Goal: Task Accomplishment & Management: Use online tool/utility

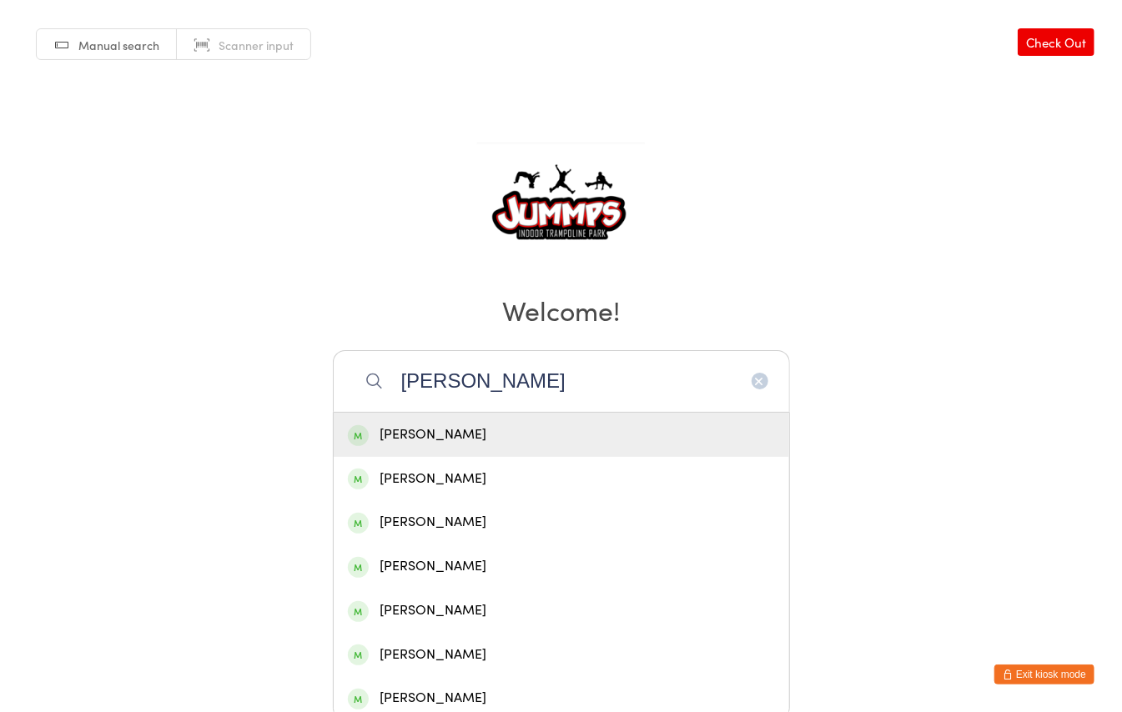
type input "[PERSON_NAME]"
click at [408, 439] on div "[PERSON_NAME]" at bounding box center [561, 435] width 427 height 23
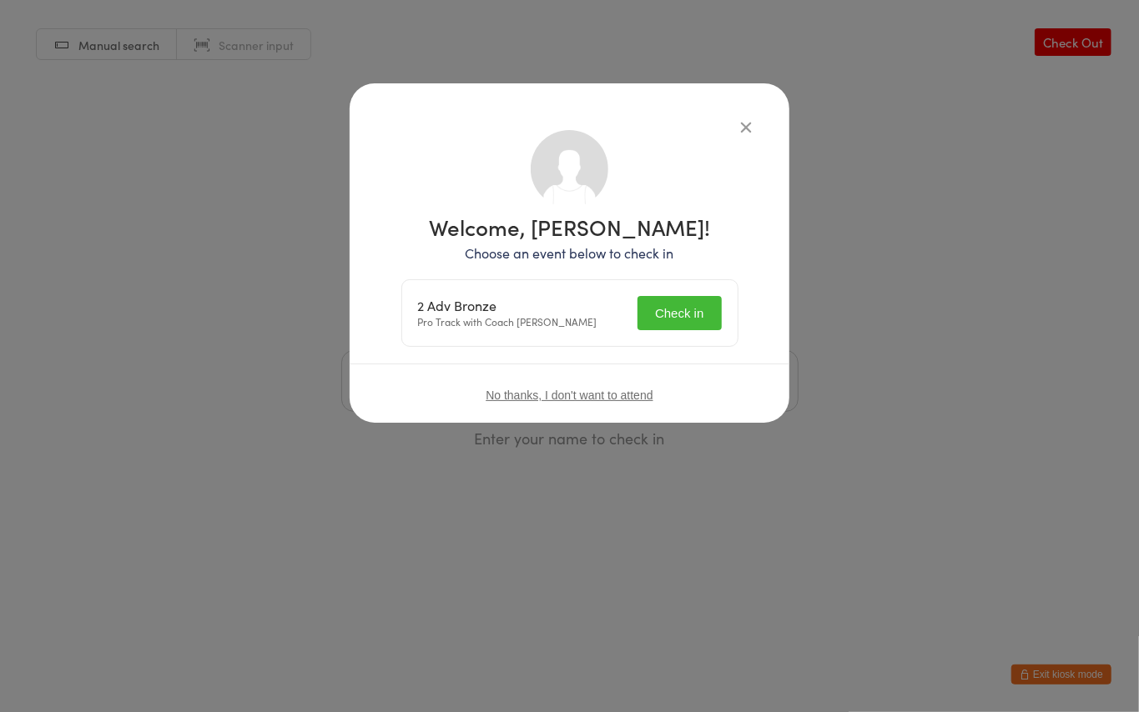
click at [695, 310] on button "Check in" at bounding box center [678, 313] width 83 height 34
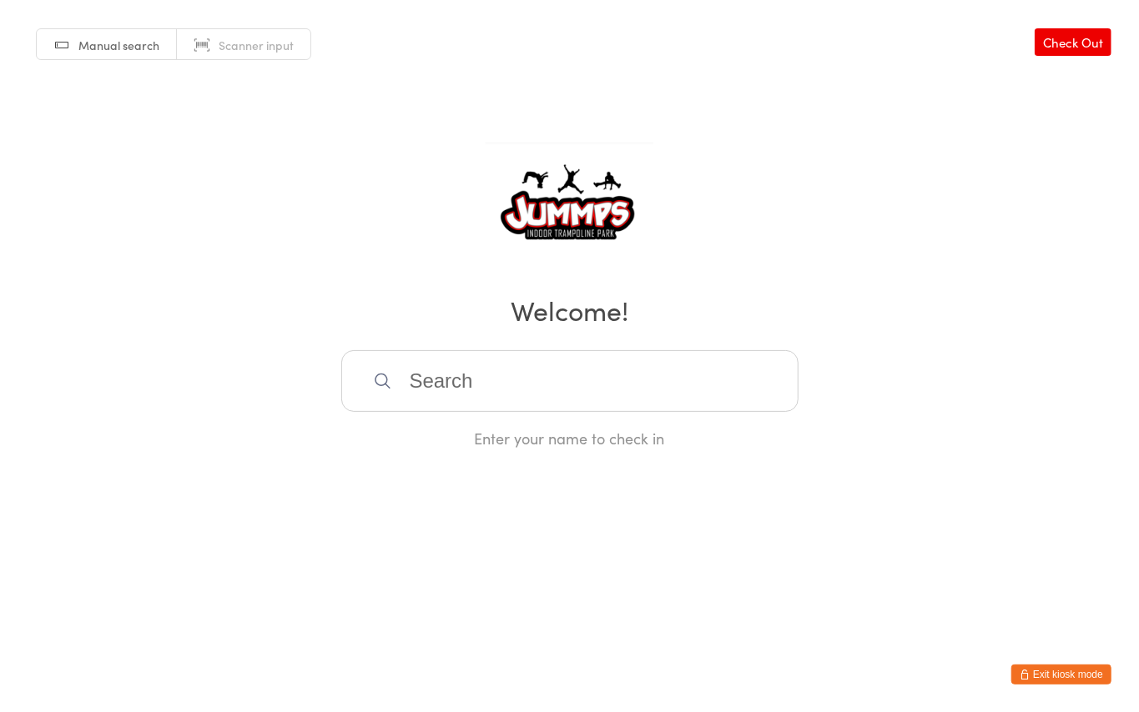
click at [477, 380] on input "search" at bounding box center [569, 381] width 457 height 62
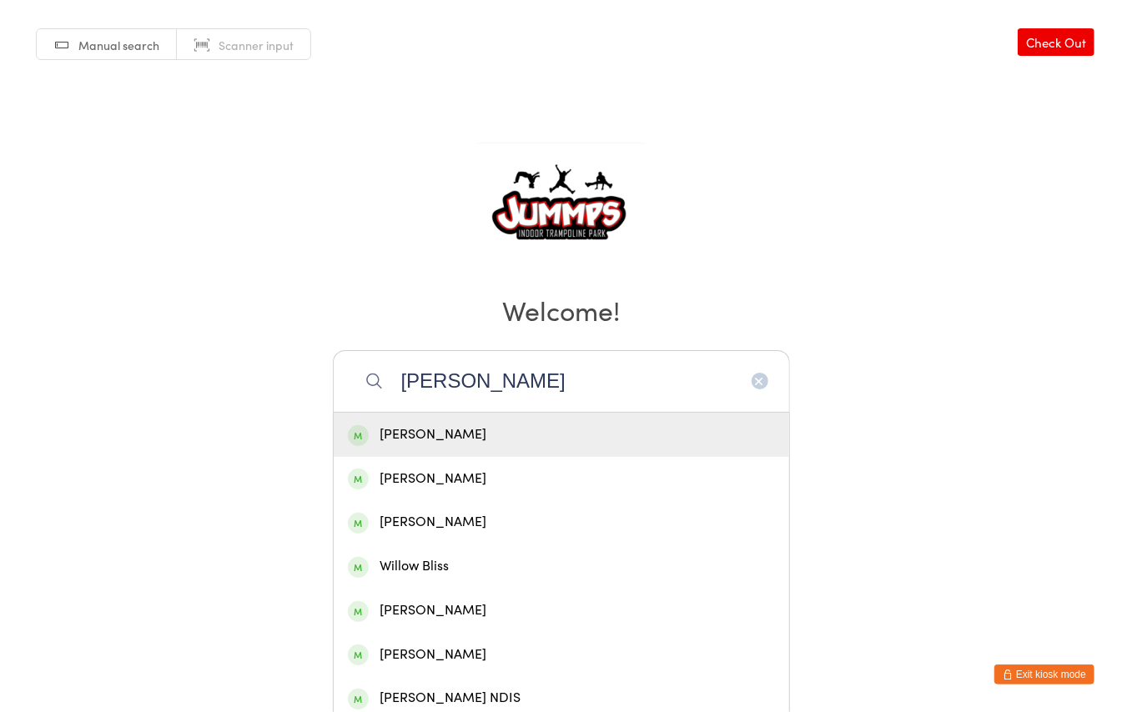
type input "[PERSON_NAME]"
click at [454, 429] on div "[PERSON_NAME]" at bounding box center [561, 435] width 427 height 23
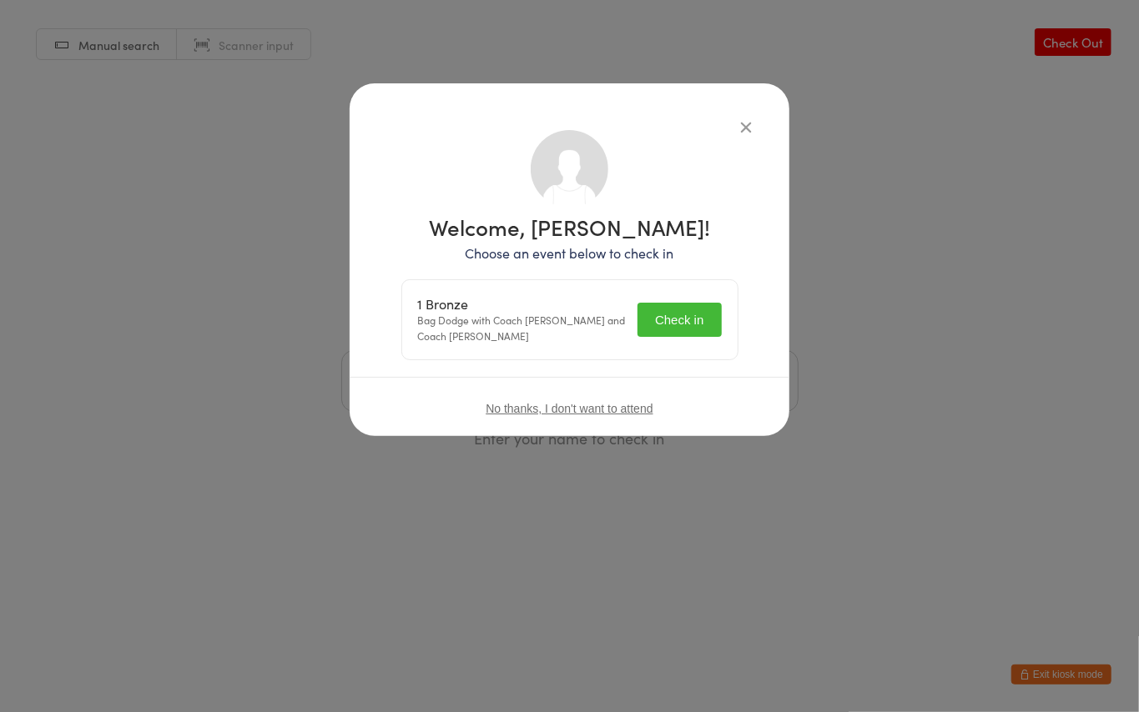
click at [697, 330] on button "Check in" at bounding box center [678, 320] width 83 height 34
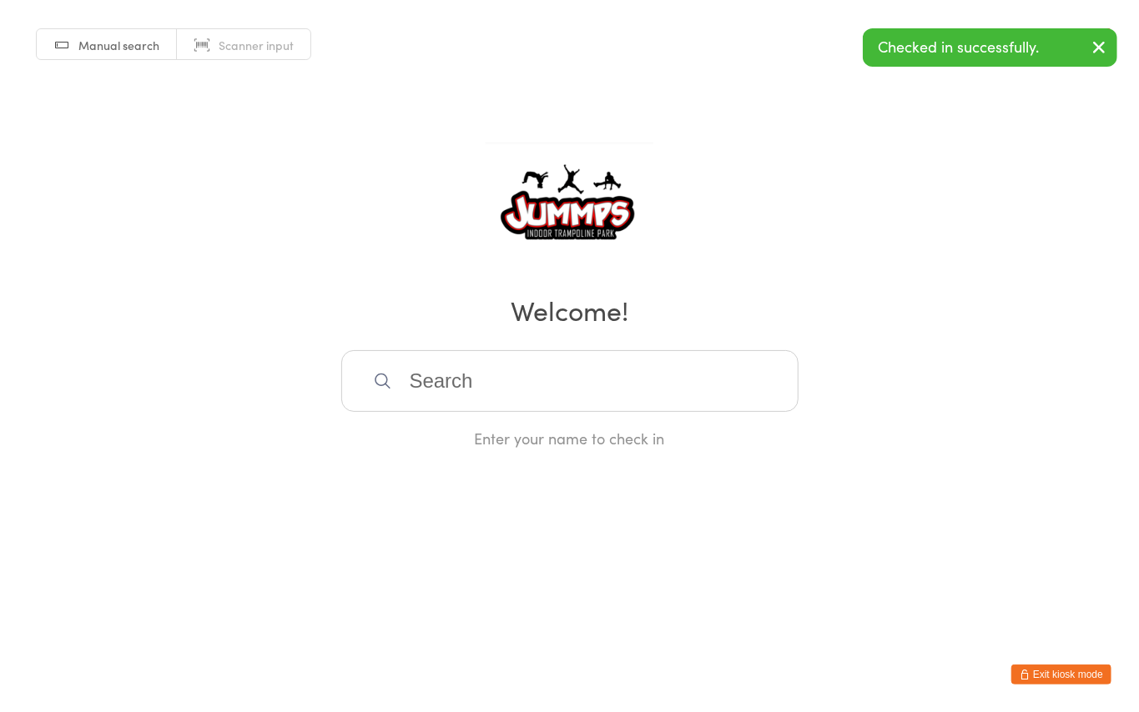
click at [492, 382] on input "search" at bounding box center [569, 381] width 457 height 62
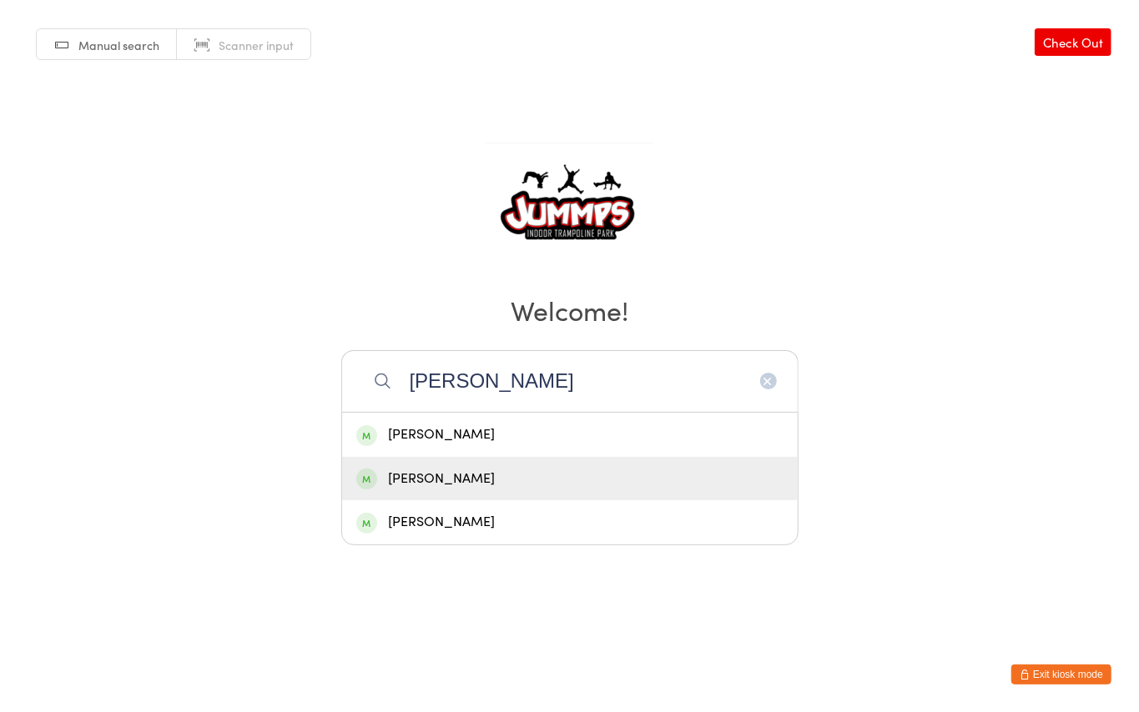
type input "[PERSON_NAME]"
click at [495, 488] on div "[PERSON_NAME]" at bounding box center [569, 479] width 427 height 23
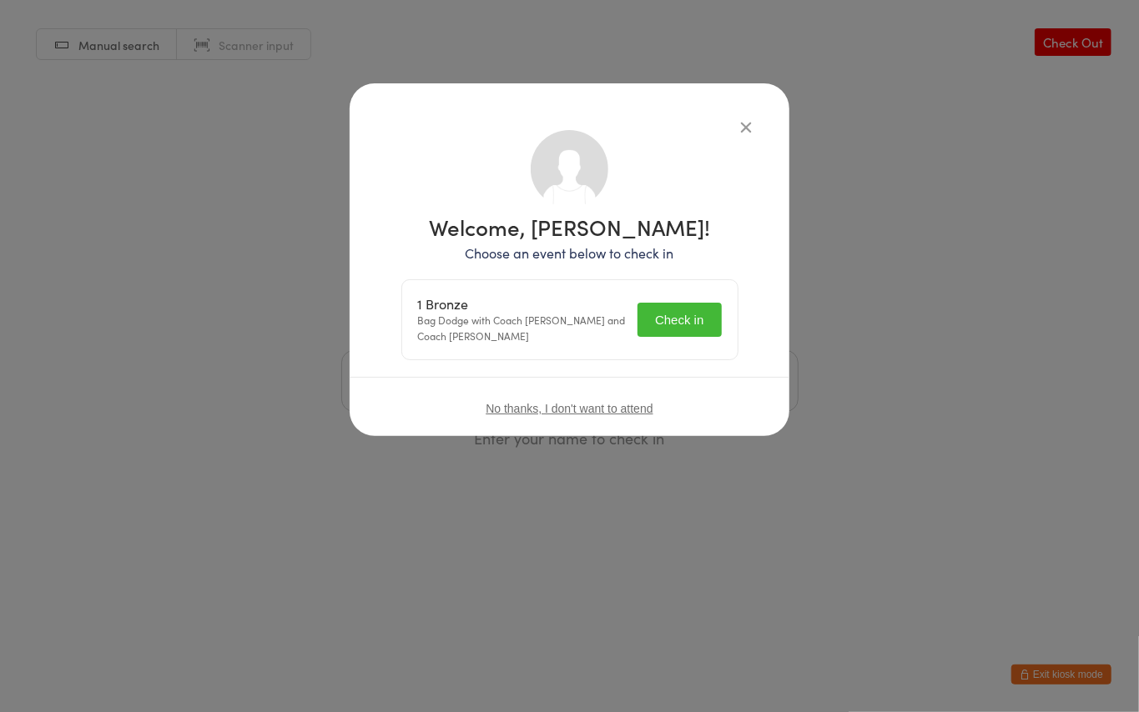
click at [706, 322] on button "Check in" at bounding box center [678, 320] width 83 height 34
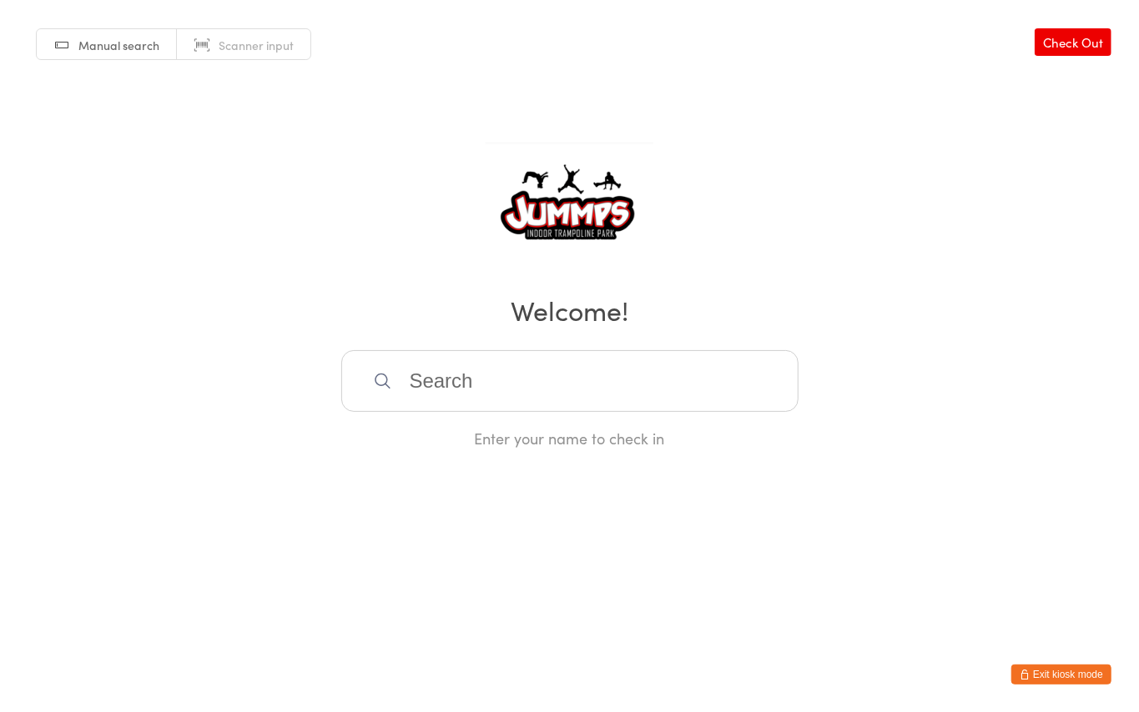
click at [472, 378] on input "search" at bounding box center [569, 381] width 457 height 62
click at [415, 385] on input "search" at bounding box center [569, 381] width 457 height 62
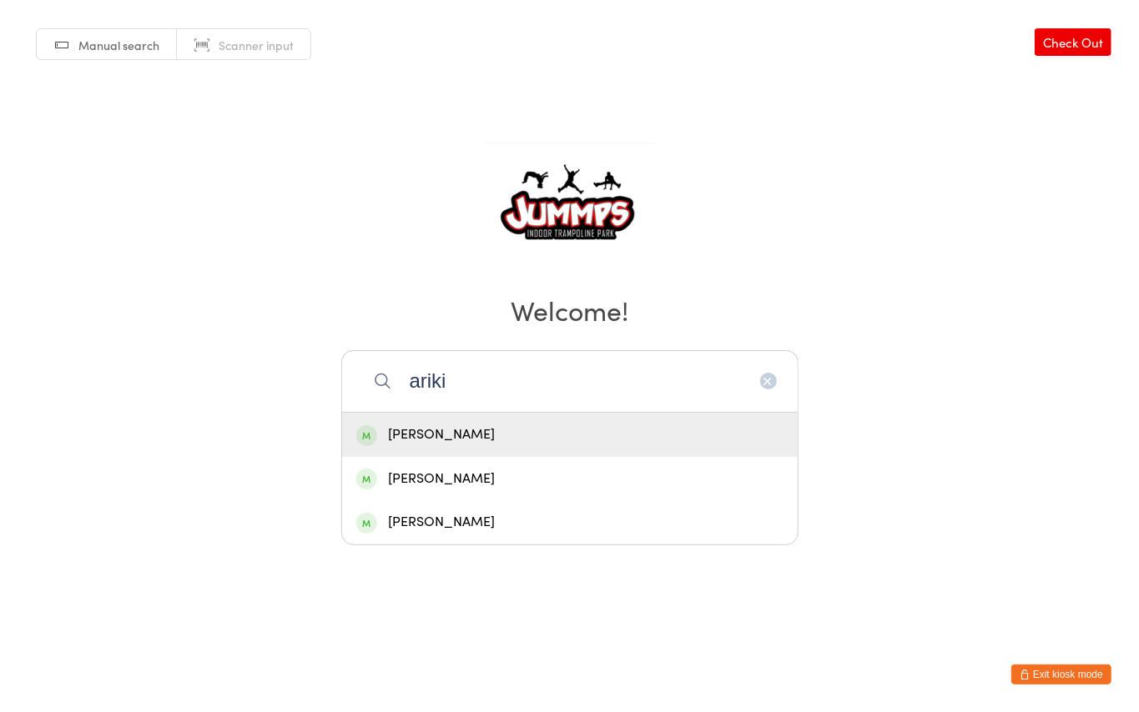
type input "ariki"
click at [430, 442] on div "[PERSON_NAME]" at bounding box center [569, 435] width 427 height 23
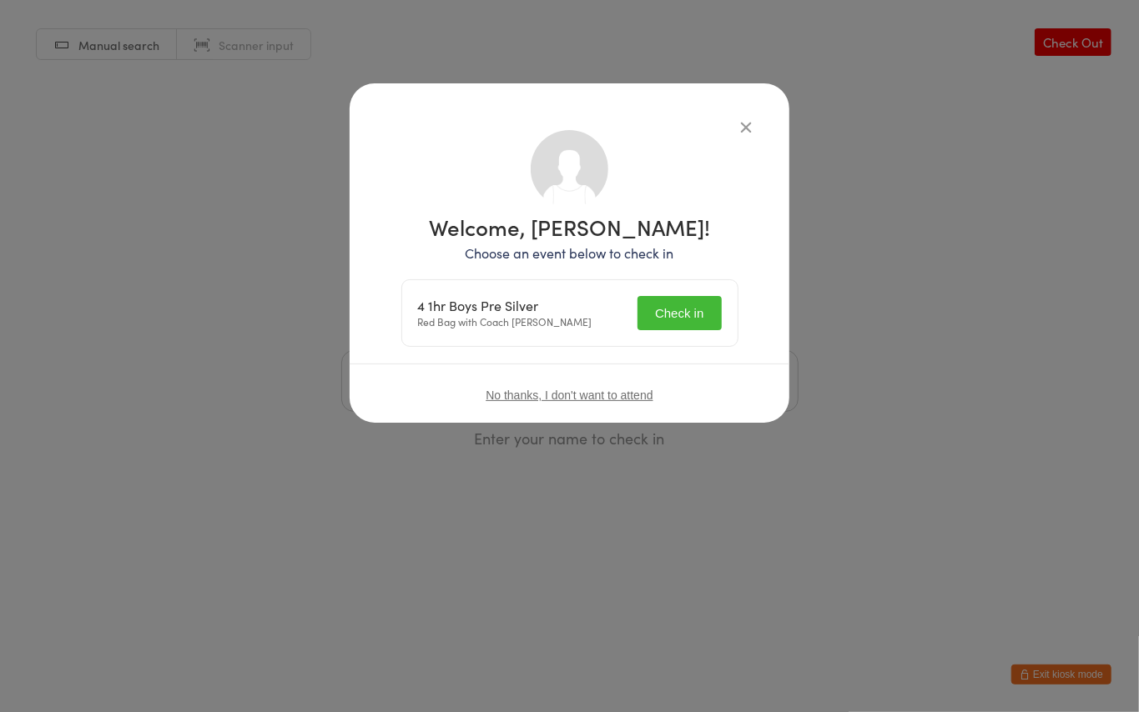
click at [656, 312] on button "Check in" at bounding box center [678, 313] width 83 height 34
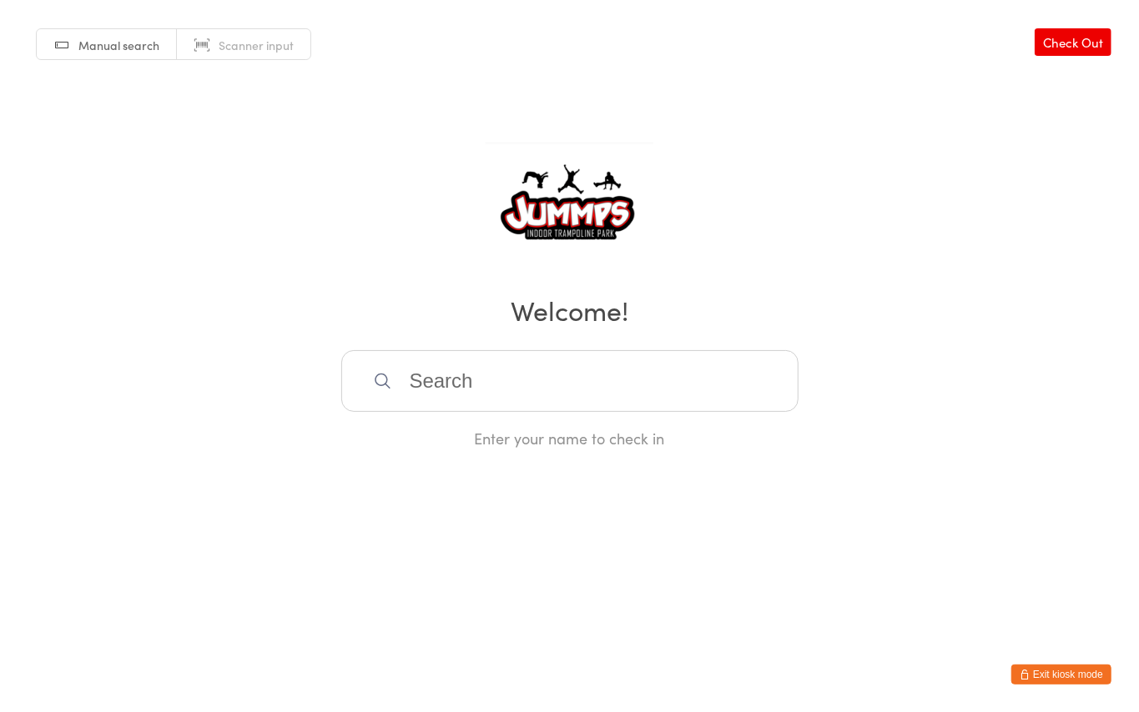
click at [431, 372] on input "search" at bounding box center [569, 381] width 457 height 62
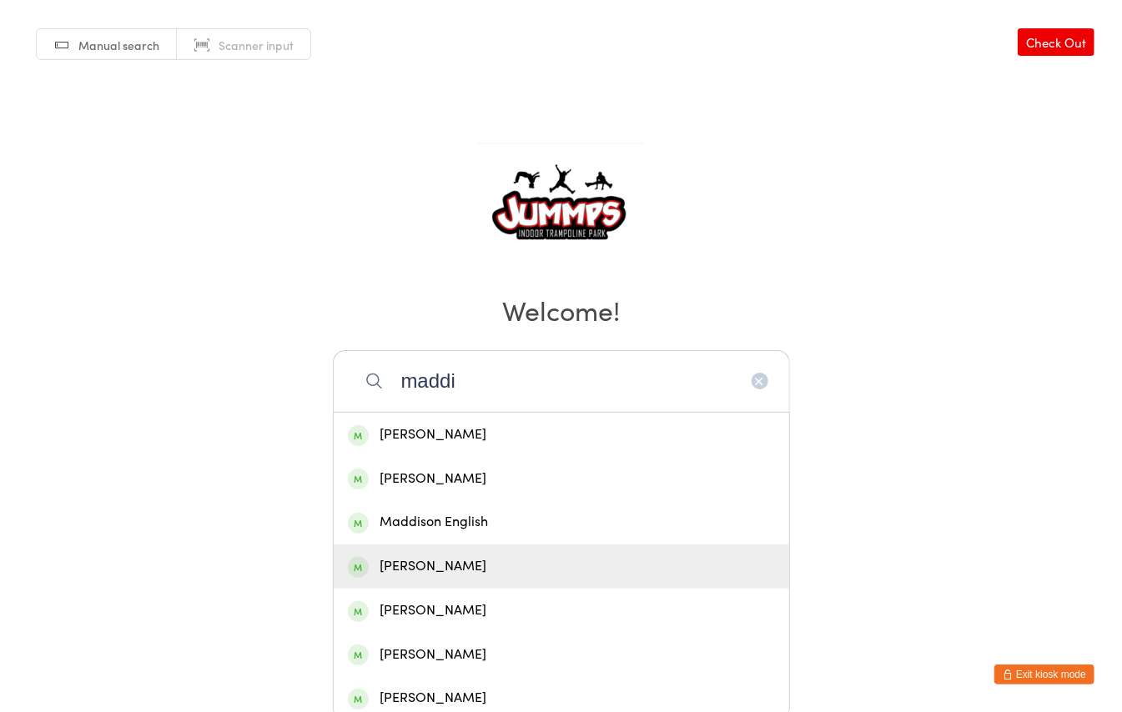
type input "maddi"
click at [488, 558] on div "[PERSON_NAME]" at bounding box center [561, 567] width 427 height 23
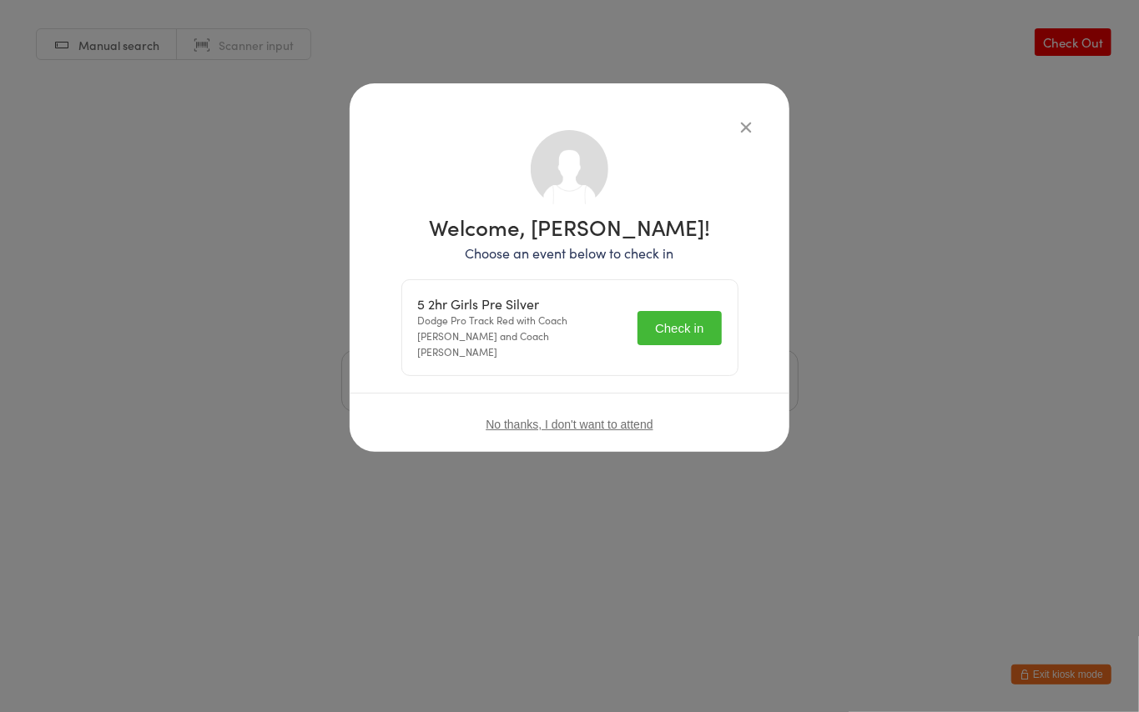
click at [667, 327] on button "Check in" at bounding box center [678, 328] width 83 height 34
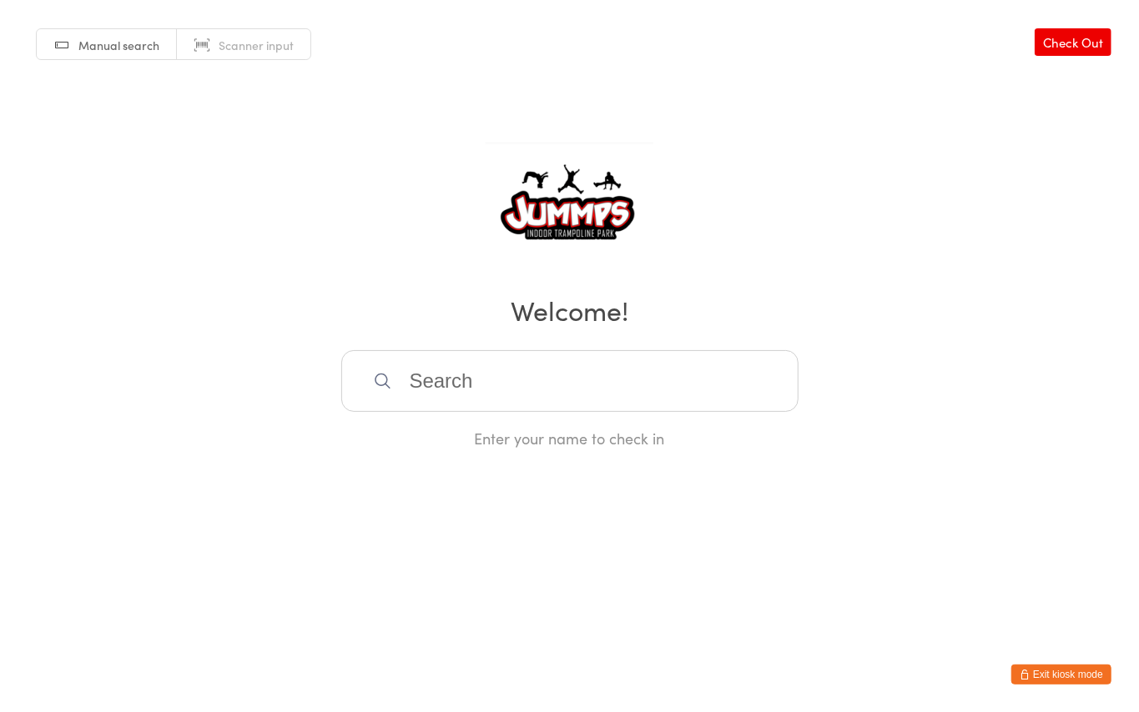
click at [542, 360] on input "search" at bounding box center [569, 381] width 457 height 62
type input "[PERSON_NAME]"
click at [469, 425] on div "[PERSON_NAME]" at bounding box center [569, 435] width 427 height 23
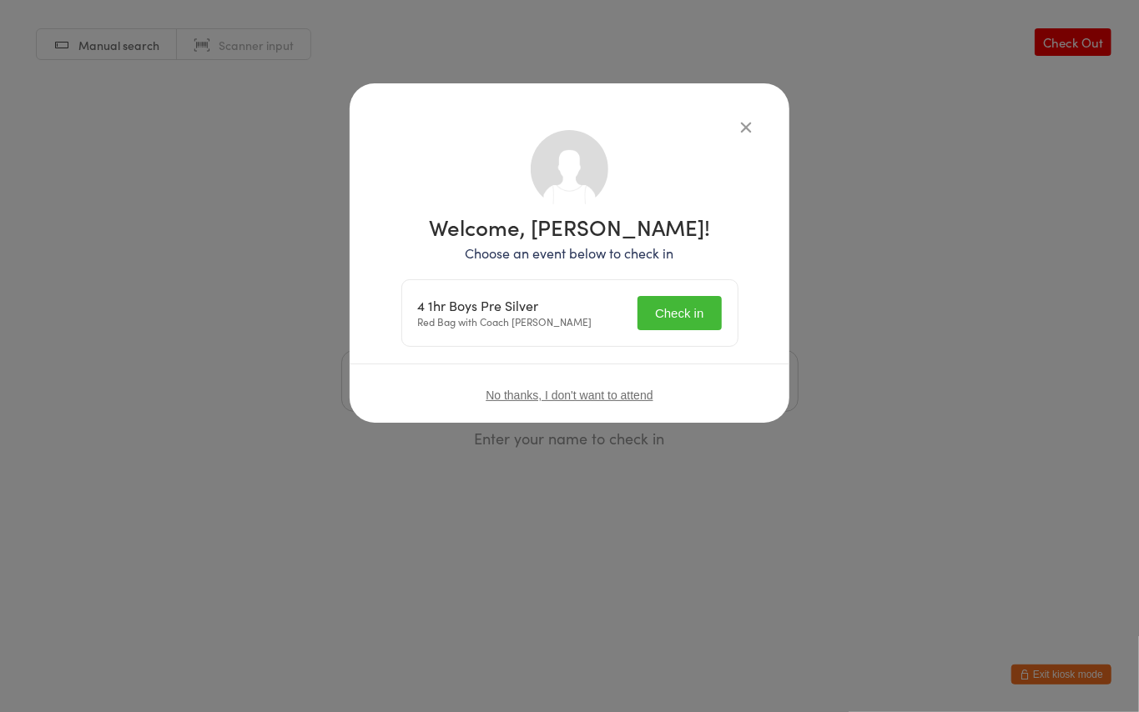
click at [668, 304] on button "Check in" at bounding box center [678, 313] width 83 height 34
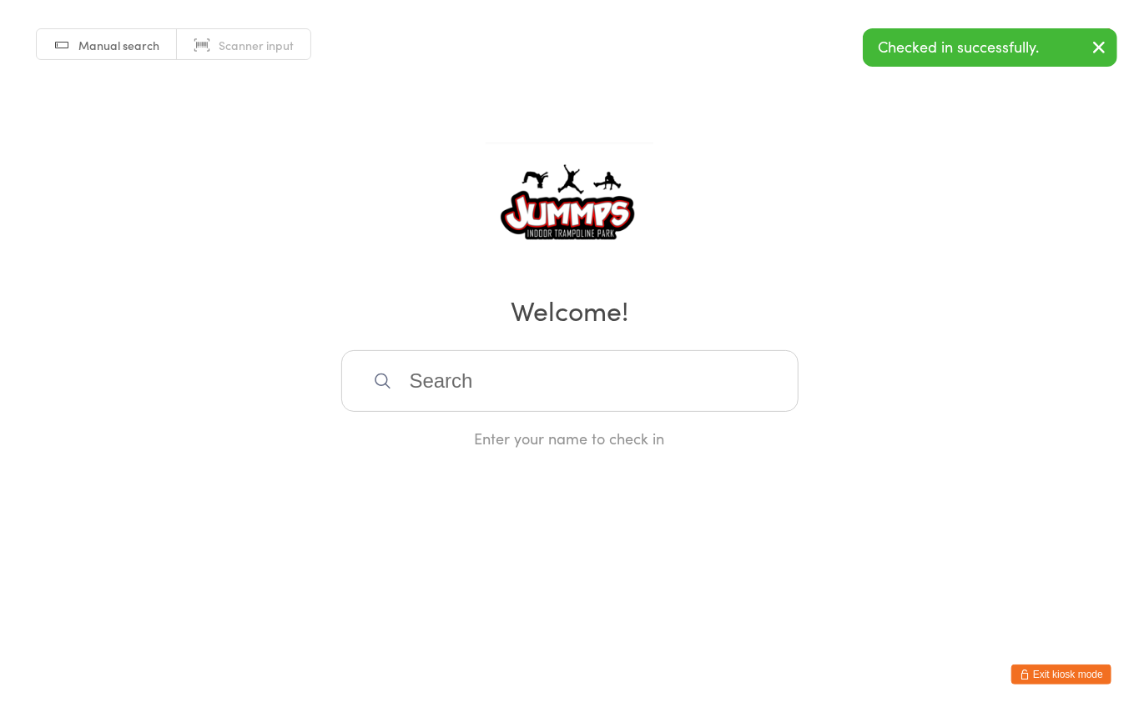
click at [491, 379] on input "search" at bounding box center [569, 381] width 457 height 62
type input "[PERSON_NAME]"
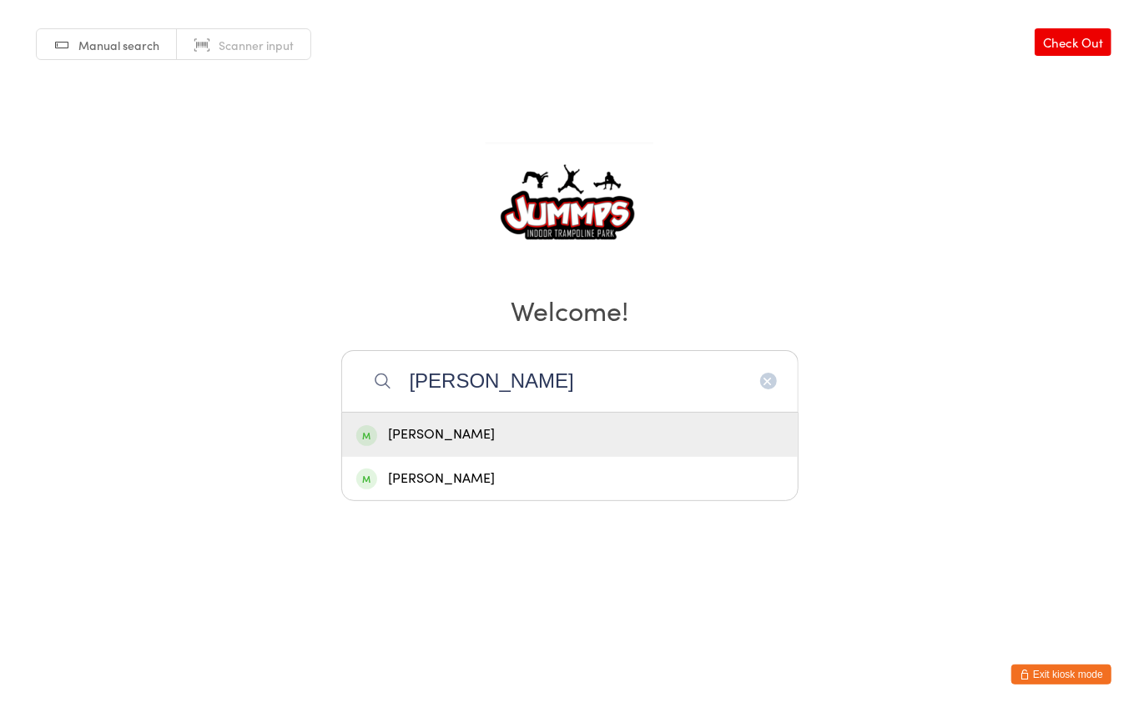
drag, startPoint x: 507, startPoint y: 381, endPoint x: 154, endPoint y: 465, distance: 362.6
click at [157, 462] on html "You have now entered Kiosk Mode. Members will be able to check themselves in us…" at bounding box center [569, 356] width 1139 height 712
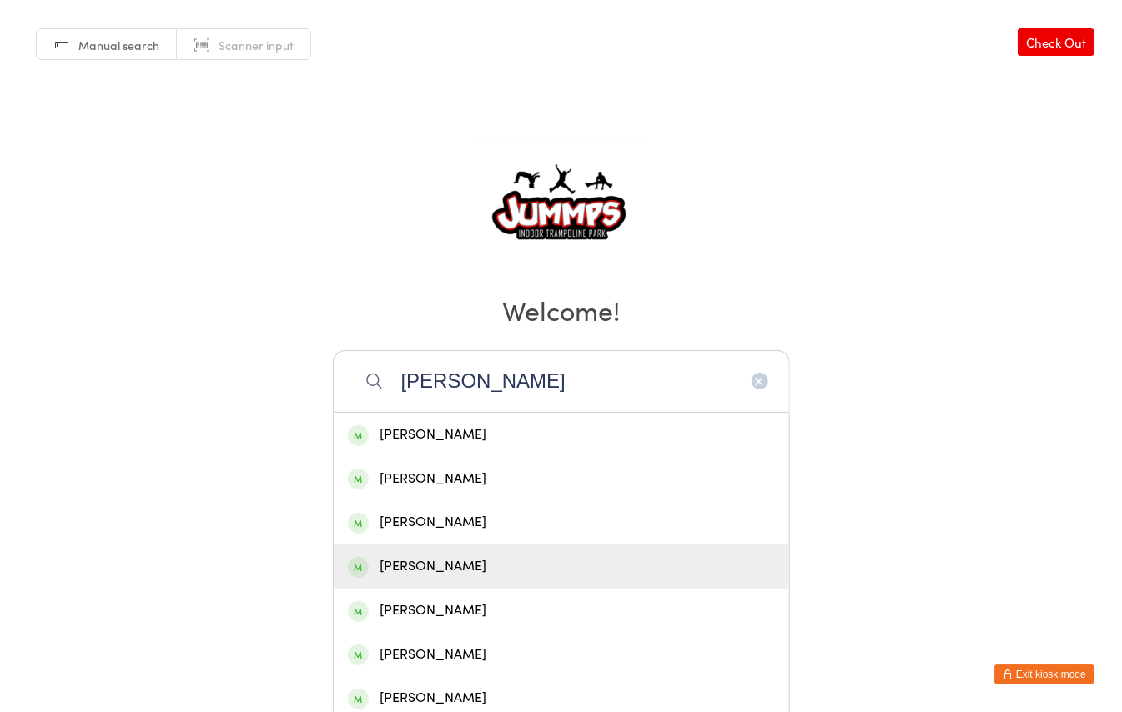
type input "[PERSON_NAME]"
click at [490, 569] on div "[PERSON_NAME]" at bounding box center [561, 567] width 427 height 23
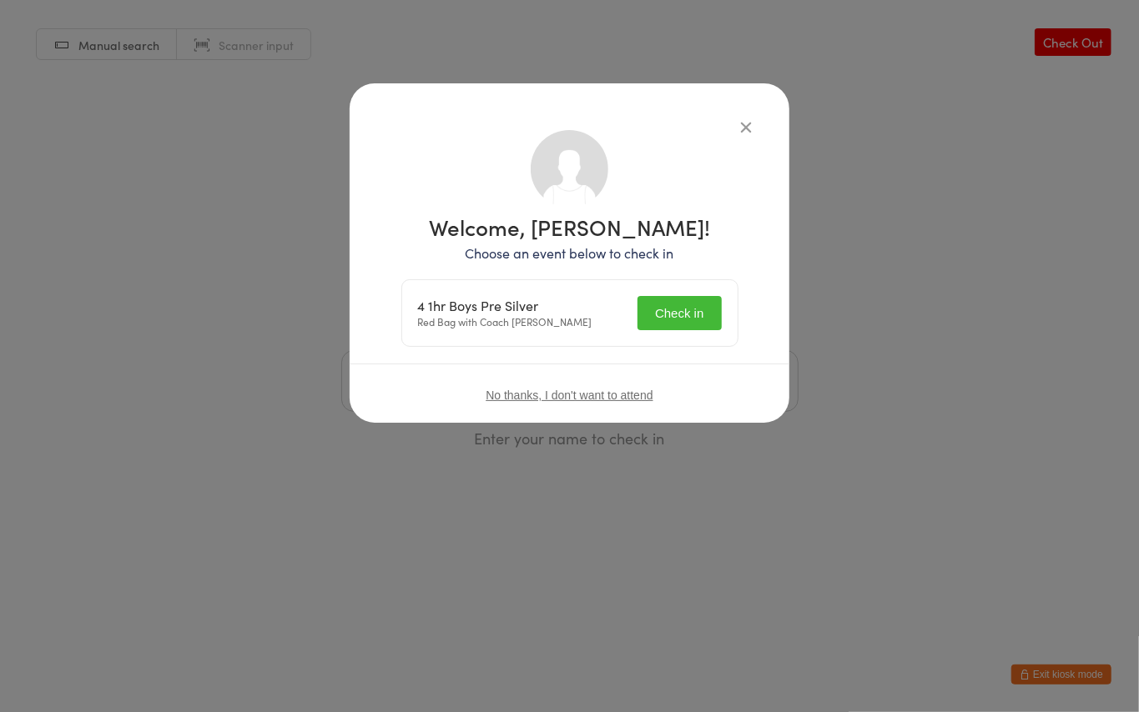
click at [684, 300] on button "Check in" at bounding box center [678, 313] width 83 height 34
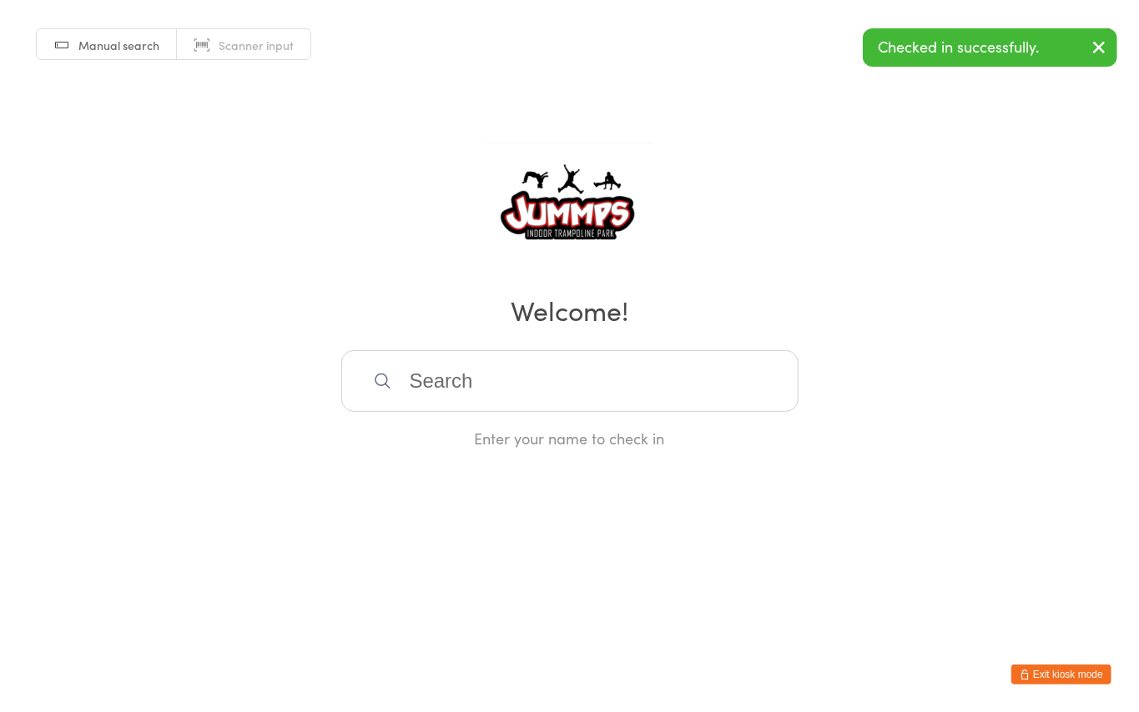
click at [569, 405] on input "search" at bounding box center [569, 381] width 457 height 62
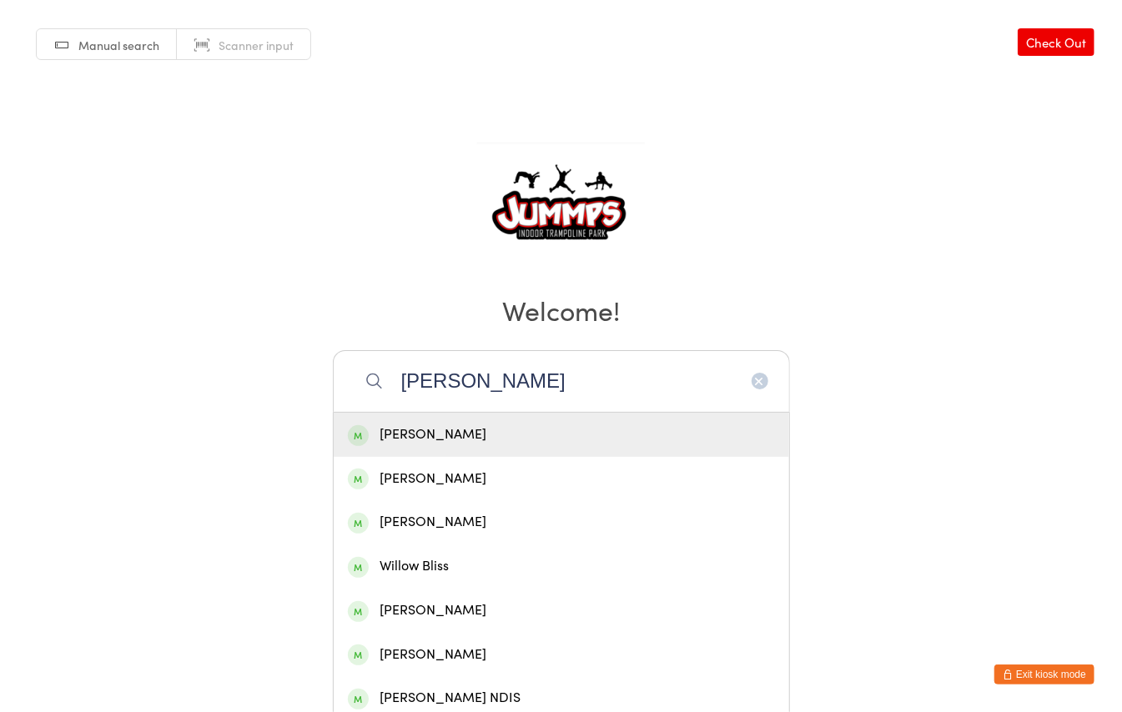
scroll to position [111, 0]
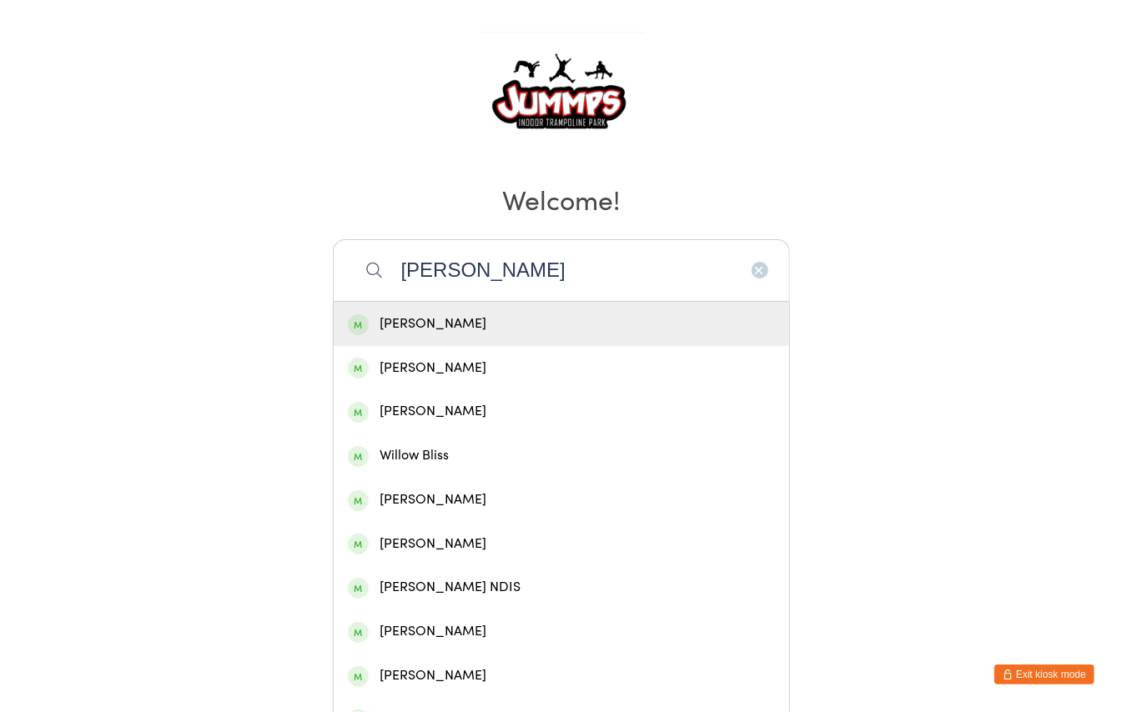
drag, startPoint x: 509, startPoint y: 262, endPoint x: 262, endPoint y: 287, distance: 248.2
click at [262, 287] on div "Manual search Scanner input Check Out Welcome! [PERSON_NAME] [PERSON_NAME] [PER…" at bounding box center [561, 113] width 1122 height 449
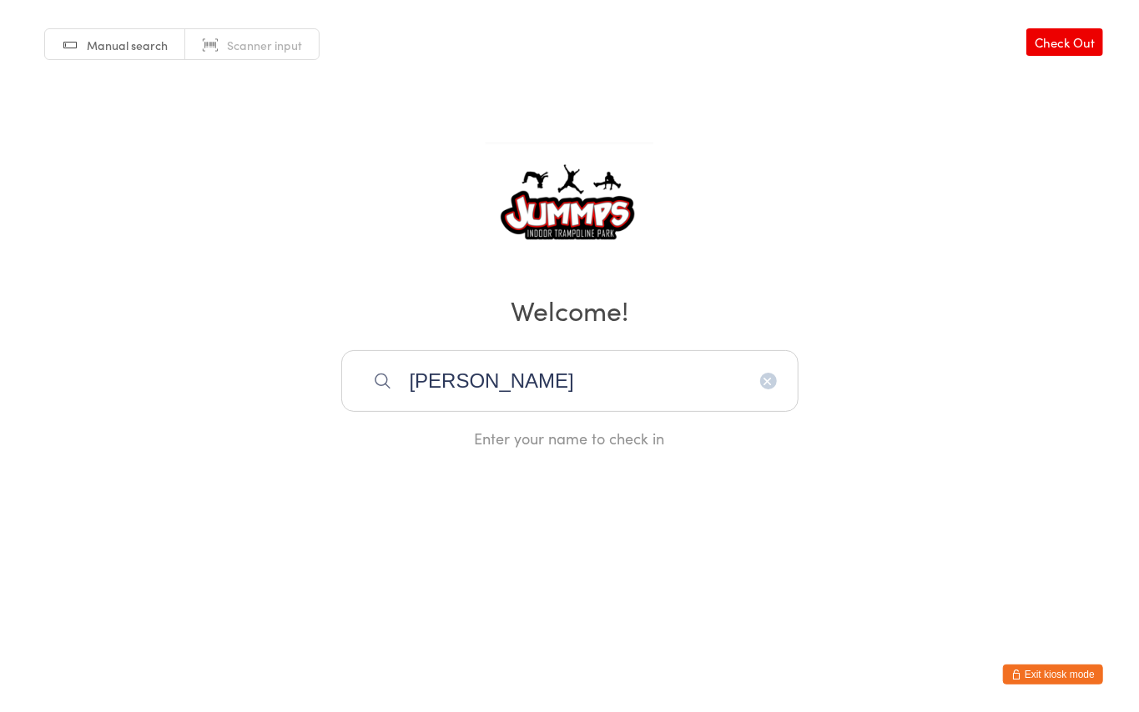
scroll to position [0, 0]
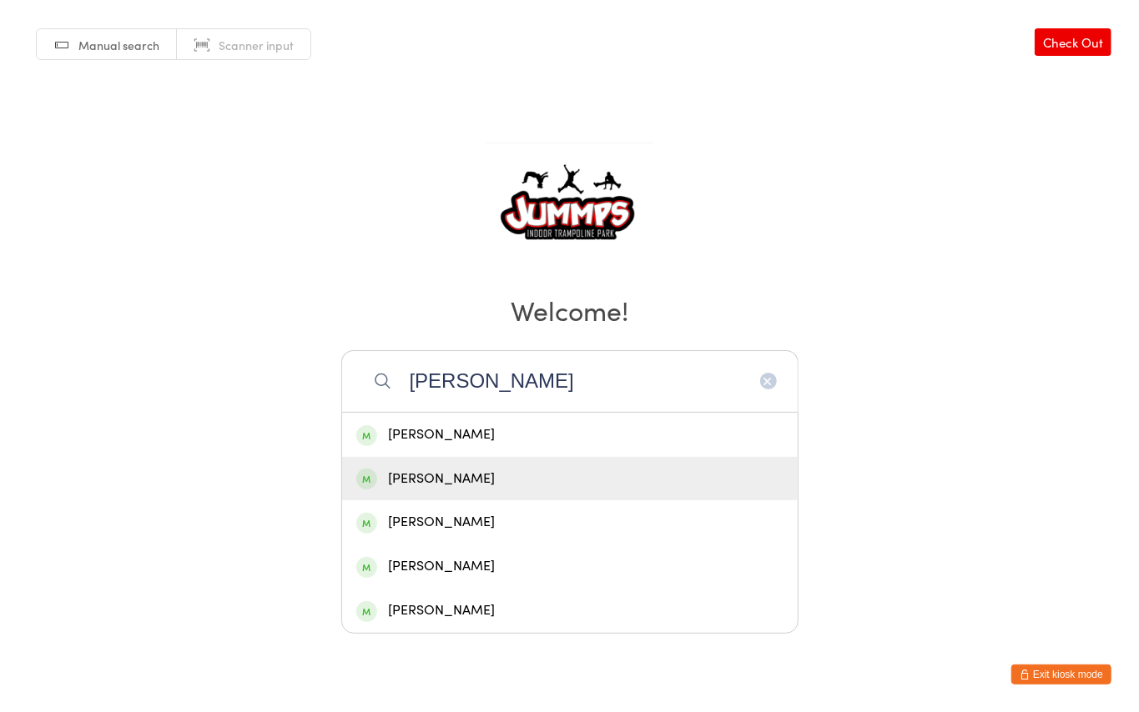
type input "[PERSON_NAME]"
click at [485, 475] on div "[PERSON_NAME]" at bounding box center [569, 479] width 427 height 23
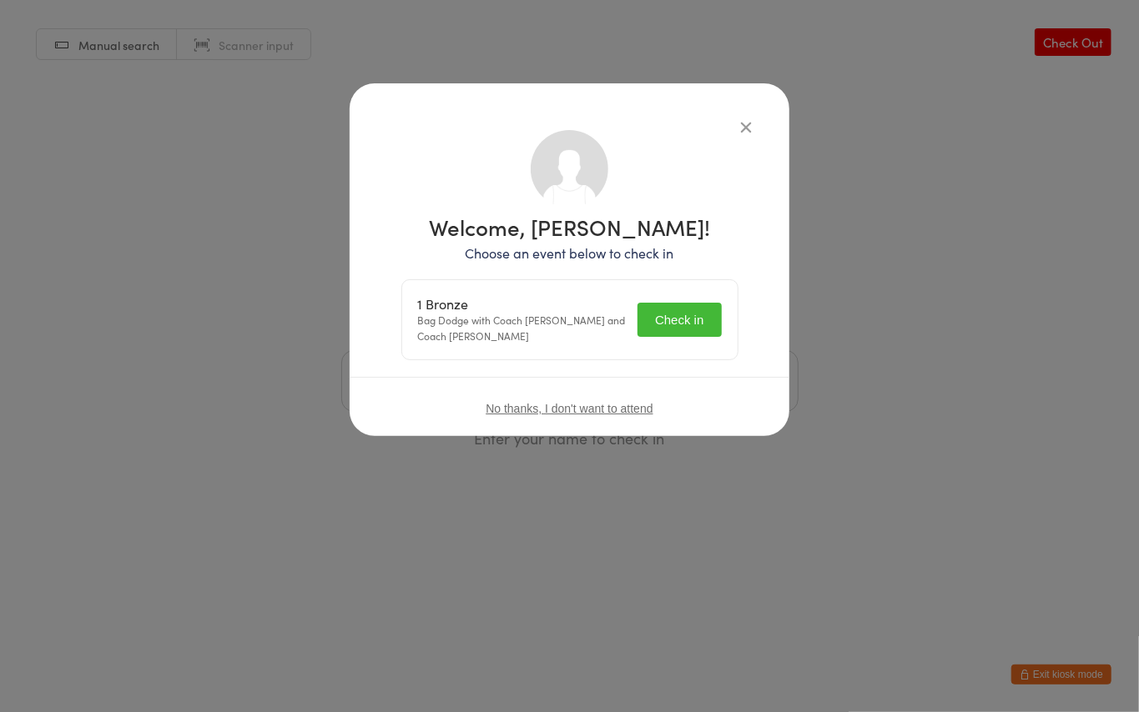
click at [666, 321] on button "Check in" at bounding box center [678, 320] width 83 height 34
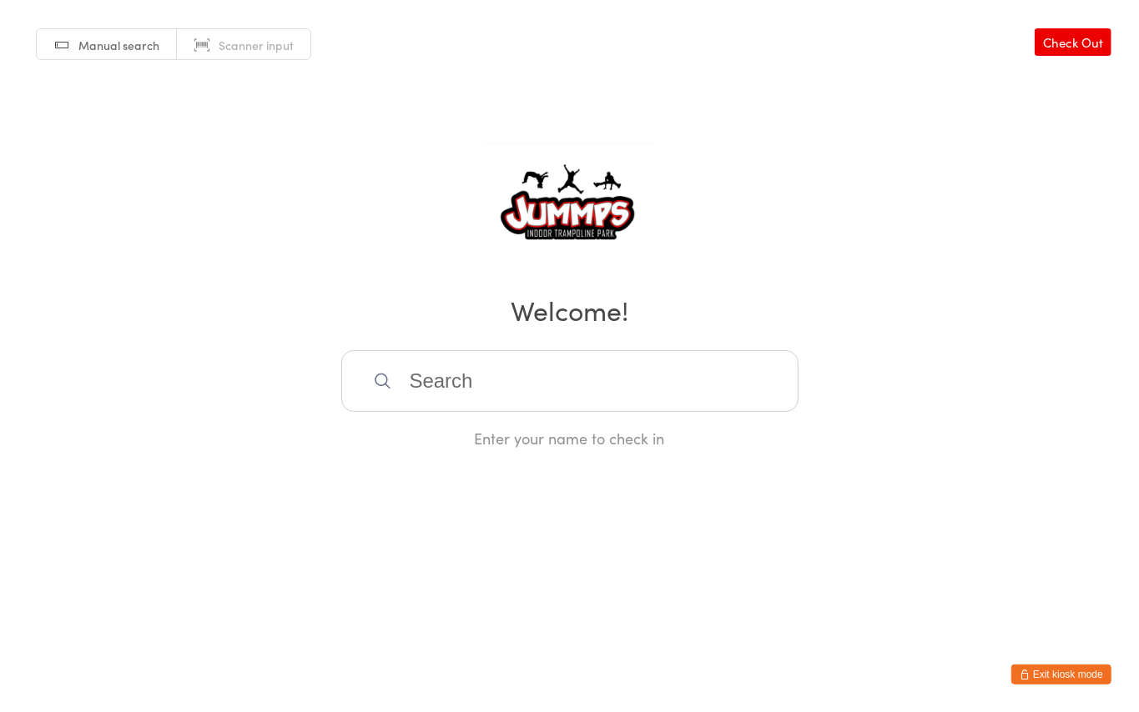
click at [454, 389] on input "search" at bounding box center [569, 381] width 457 height 62
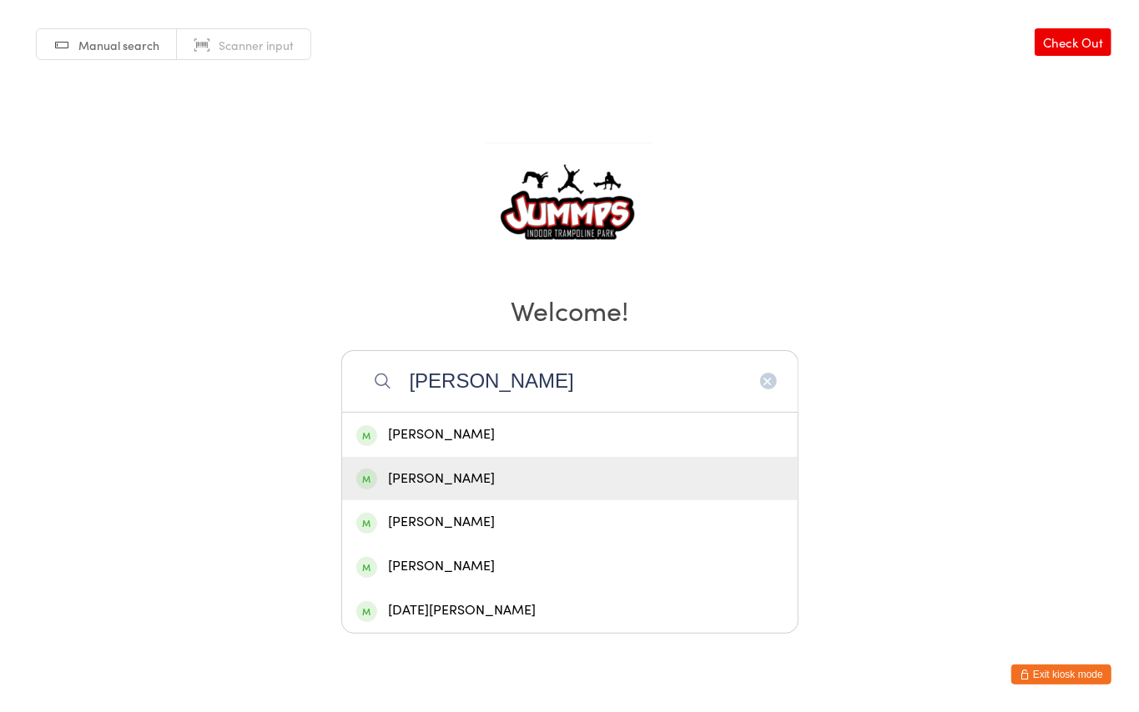
type input "[PERSON_NAME]"
click at [505, 482] on div "[PERSON_NAME]" at bounding box center [569, 479] width 427 height 23
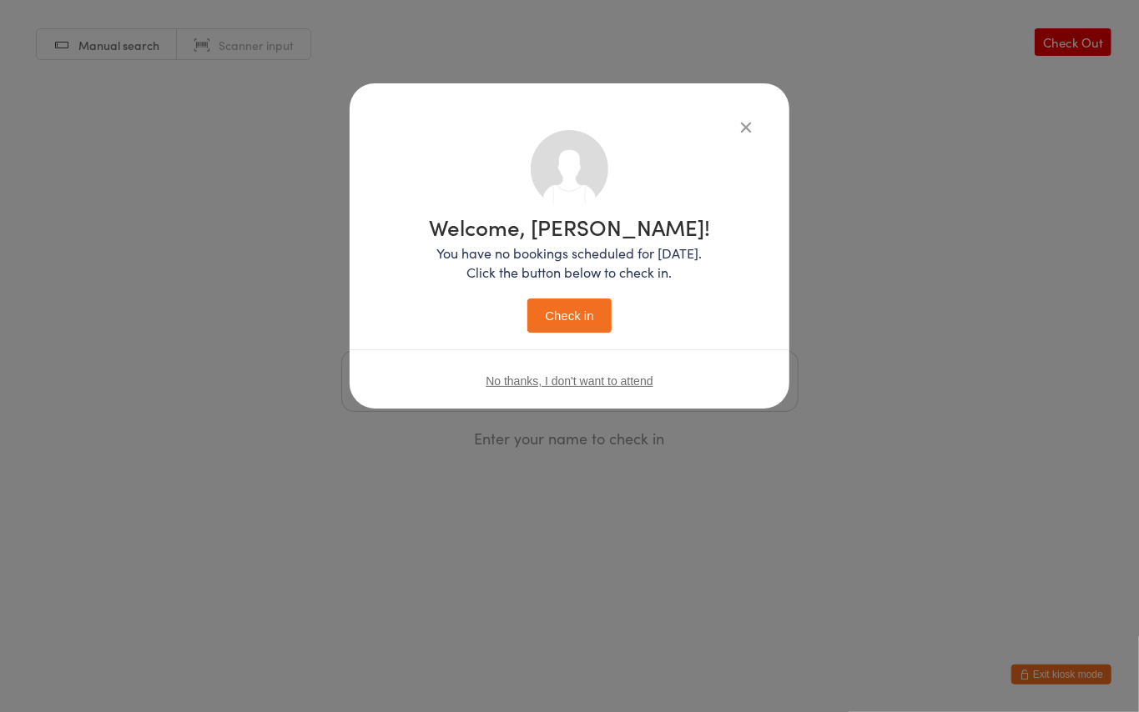
click at [582, 311] on button "Check in" at bounding box center [568, 316] width 83 height 34
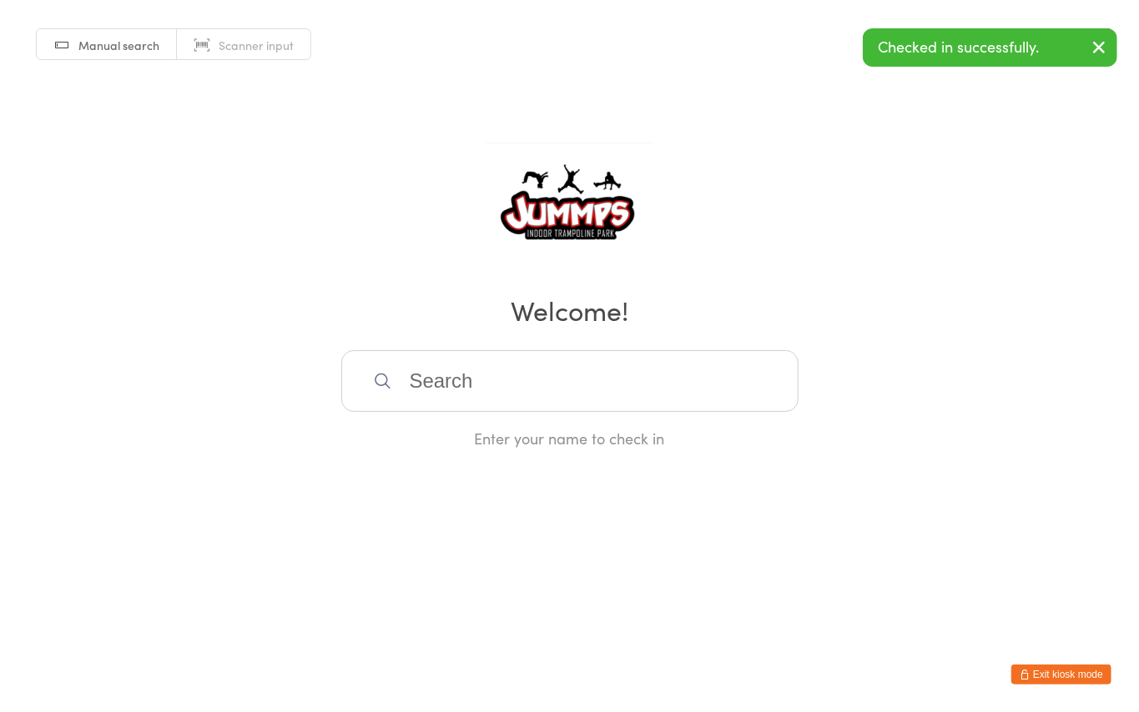
click at [445, 381] on input "search" at bounding box center [569, 381] width 457 height 62
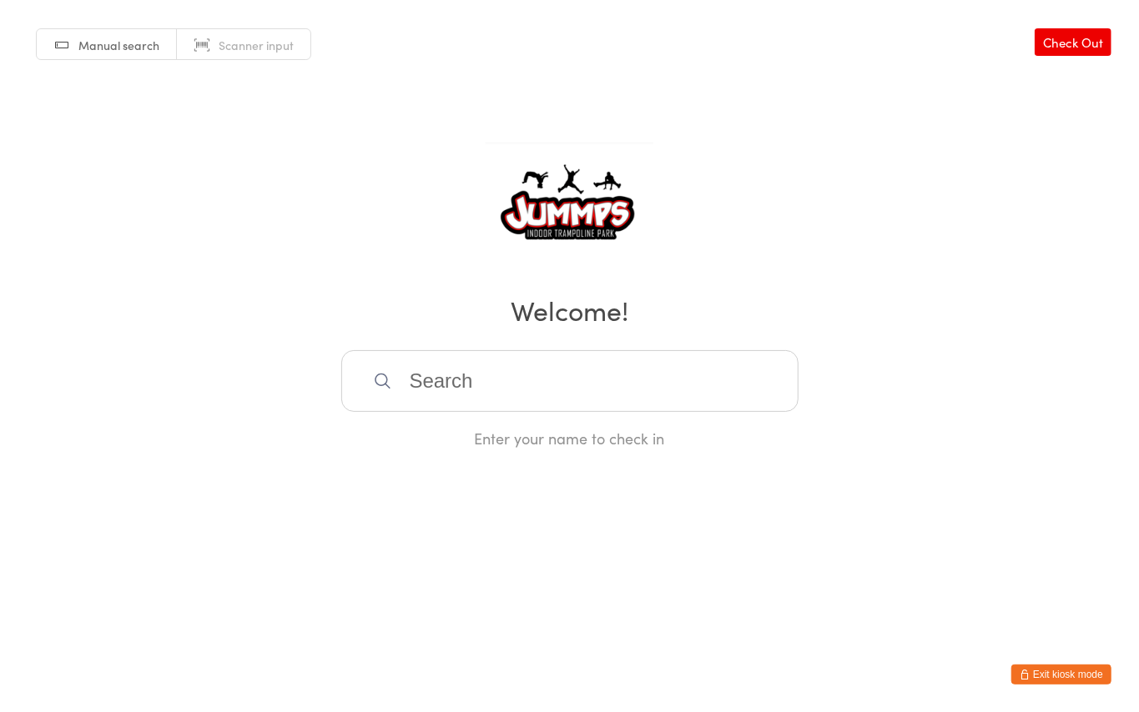
click at [431, 375] on input "search" at bounding box center [569, 381] width 457 height 62
type input "victo"
click at [405, 439] on div "[PERSON_NAME] [PERSON_NAME]" at bounding box center [569, 435] width 427 height 23
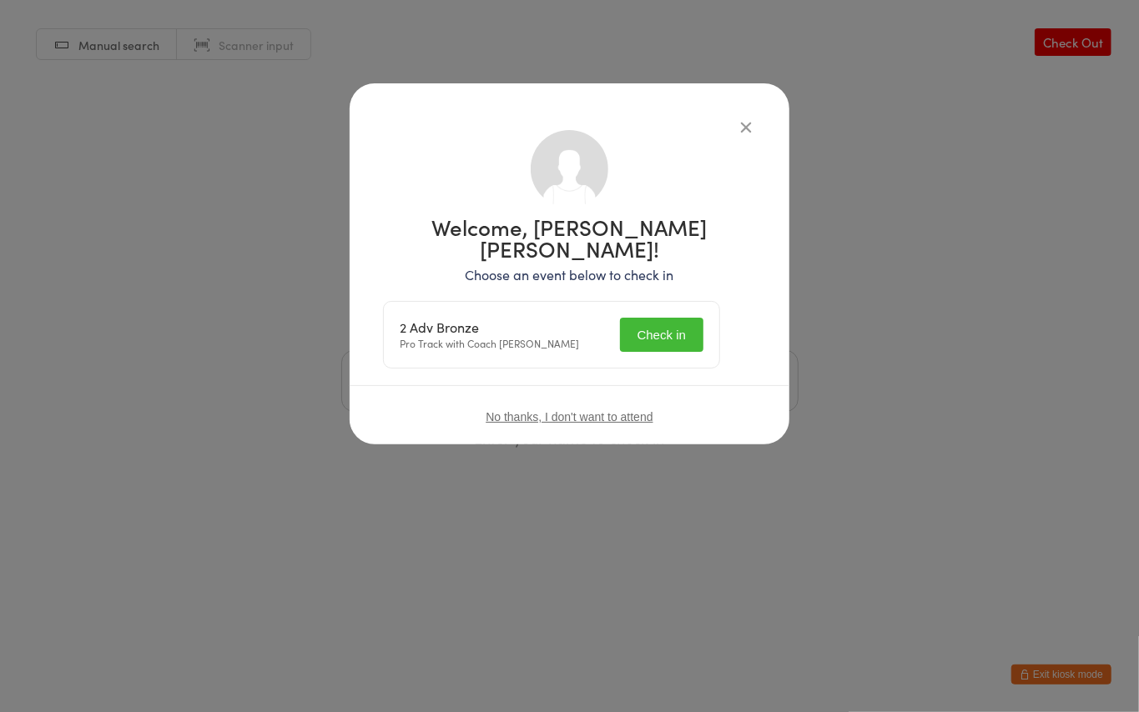
click at [671, 318] on button "Check in" at bounding box center [661, 335] width 83 height 34
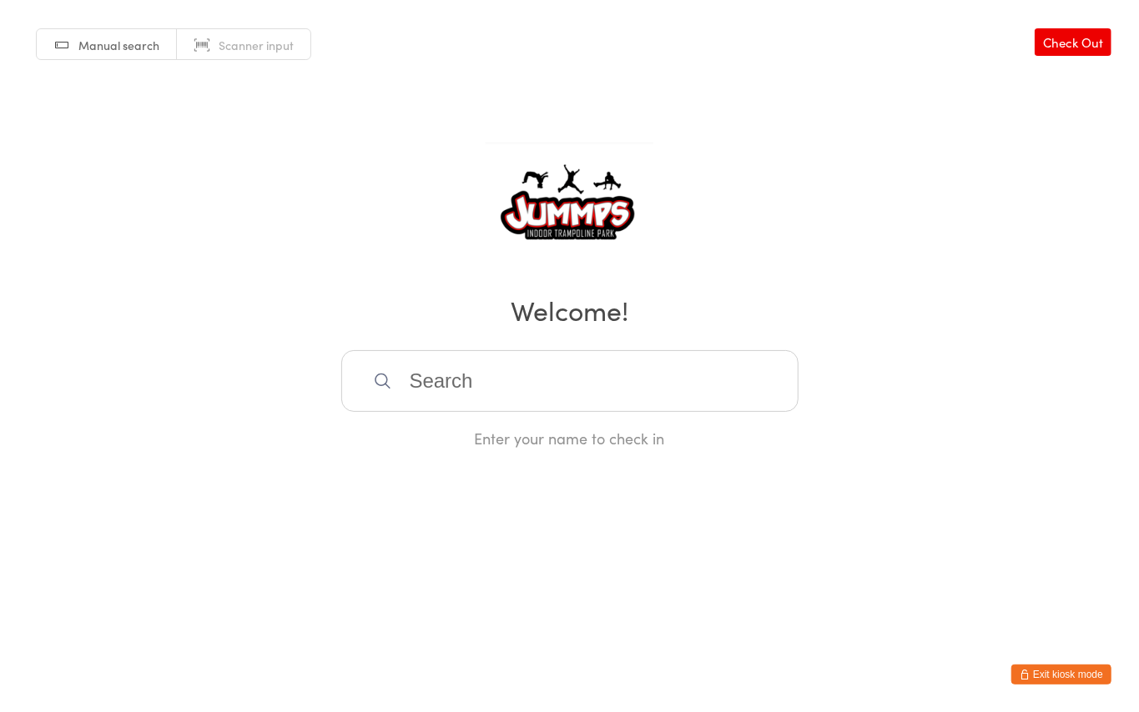
click at [512, 370] on input "search" at bounding box center [569, 381] width 457 height 62
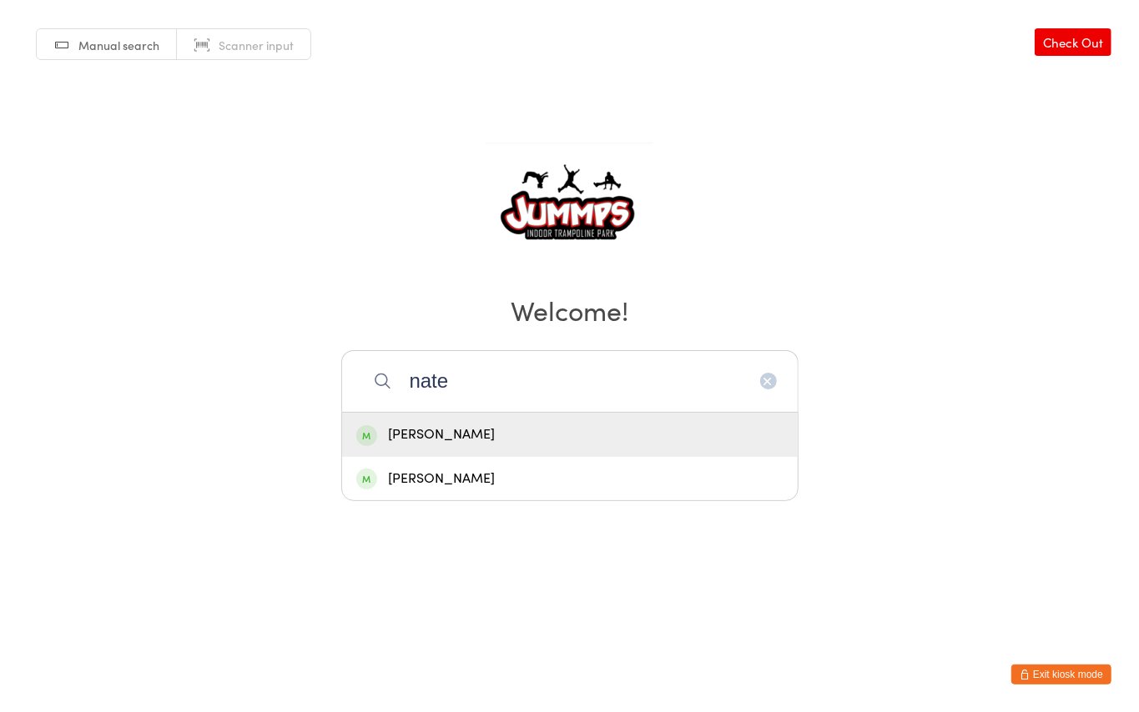
type input "nate"
click at [444, 427] on div "[PERSON_NAME]" at bounding box center [569, 435] width 427 height 23
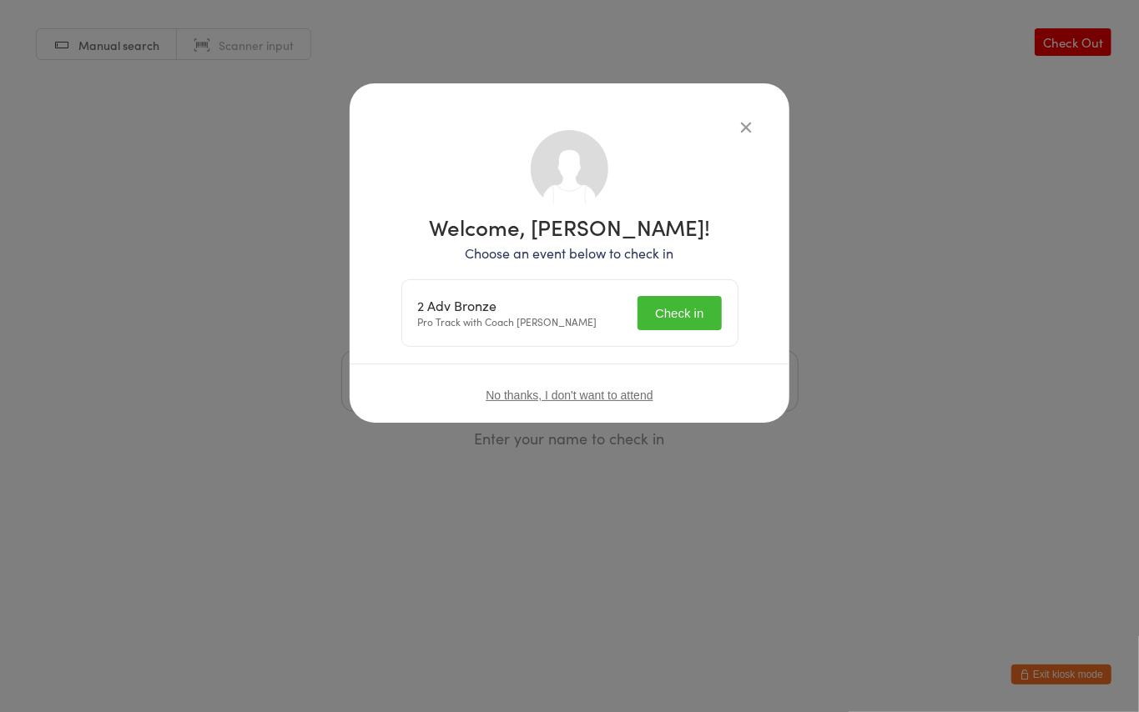
click at [691, 317] on button "Check in" at bounding box center [678, 313] width 83 height 34
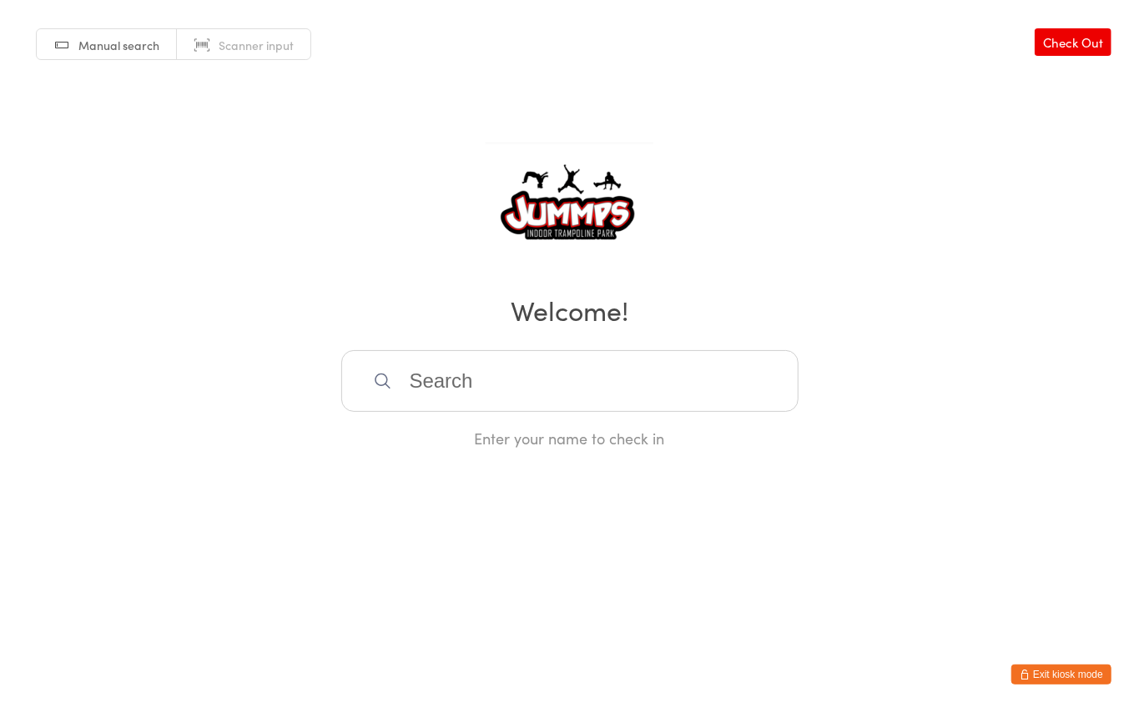
click at [465, 388] on input "search" at bounding box center [569, 381] width 457 height 62
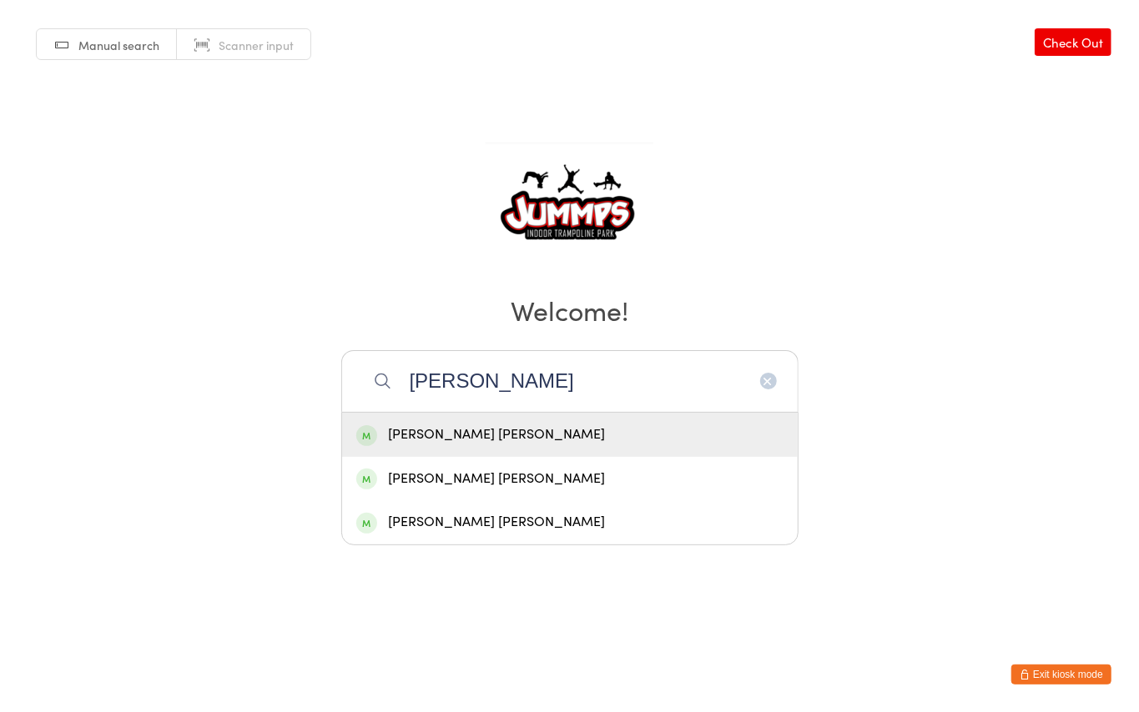
type input "[PERSON_NAME]"
click at [465, 534] on div "[PERSON_NAME] [PERSON_NAME]" at bounding box center [569, 522] width 427 height 23
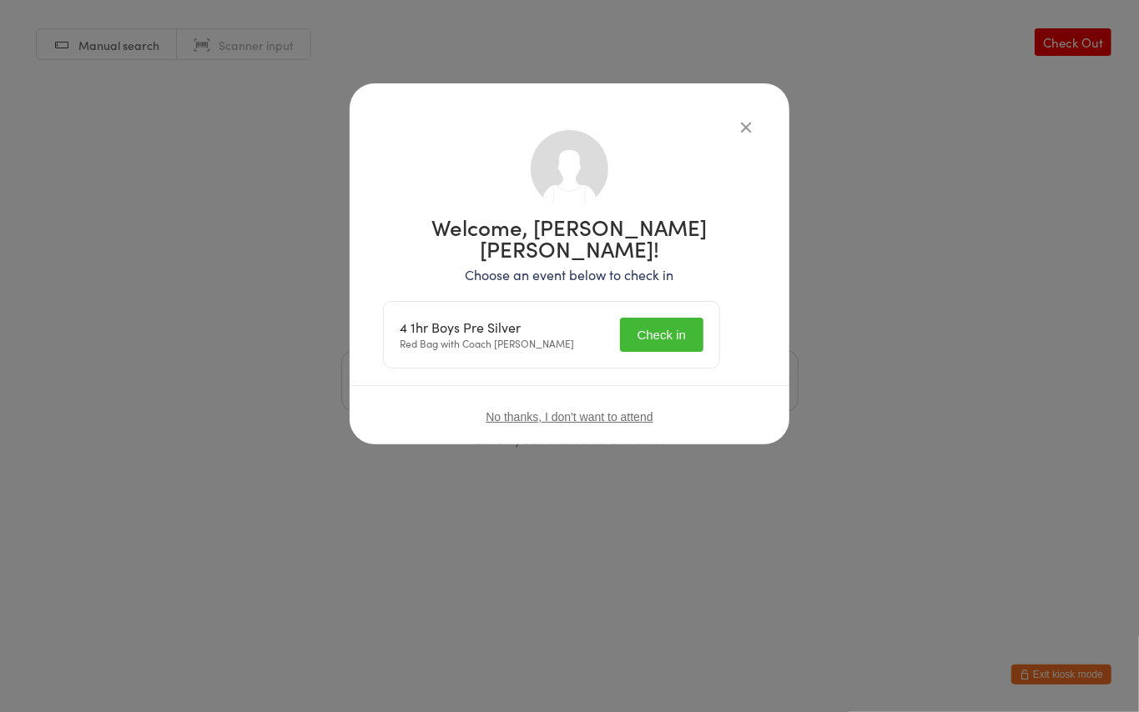
click at [697, 318] on button "Check in" at bounding box center [661, 335] width 83 height 34
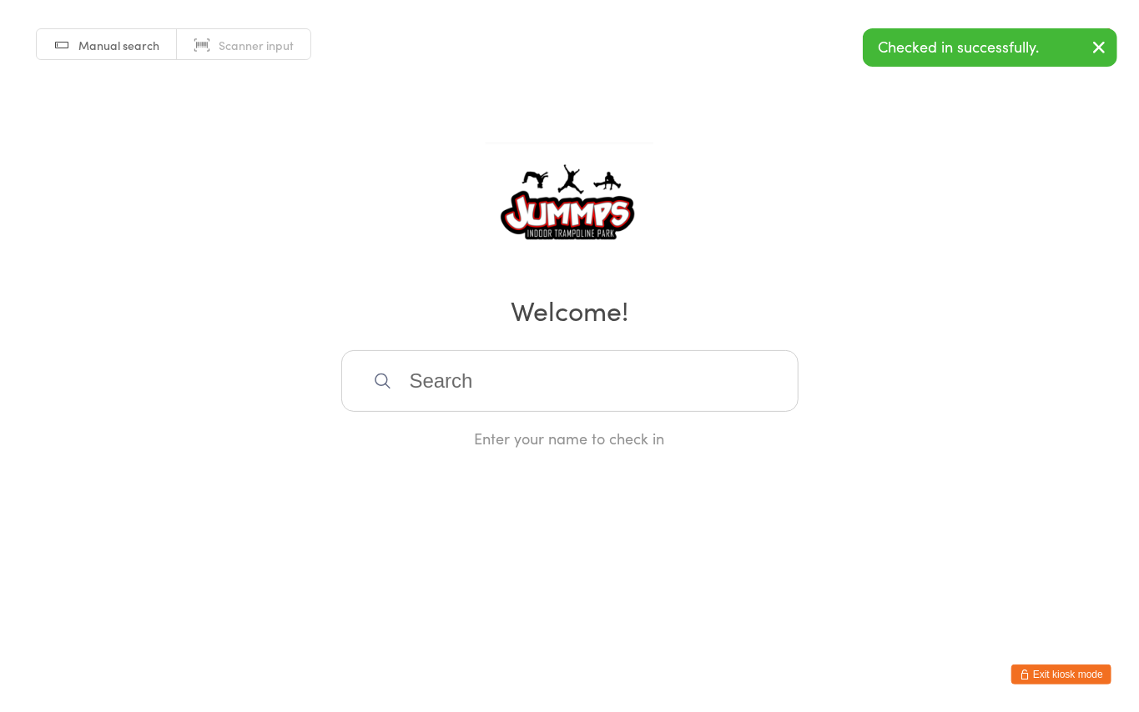
click at [591, 370] on input "search" at bounding box center [569, 381] width 457 height 62
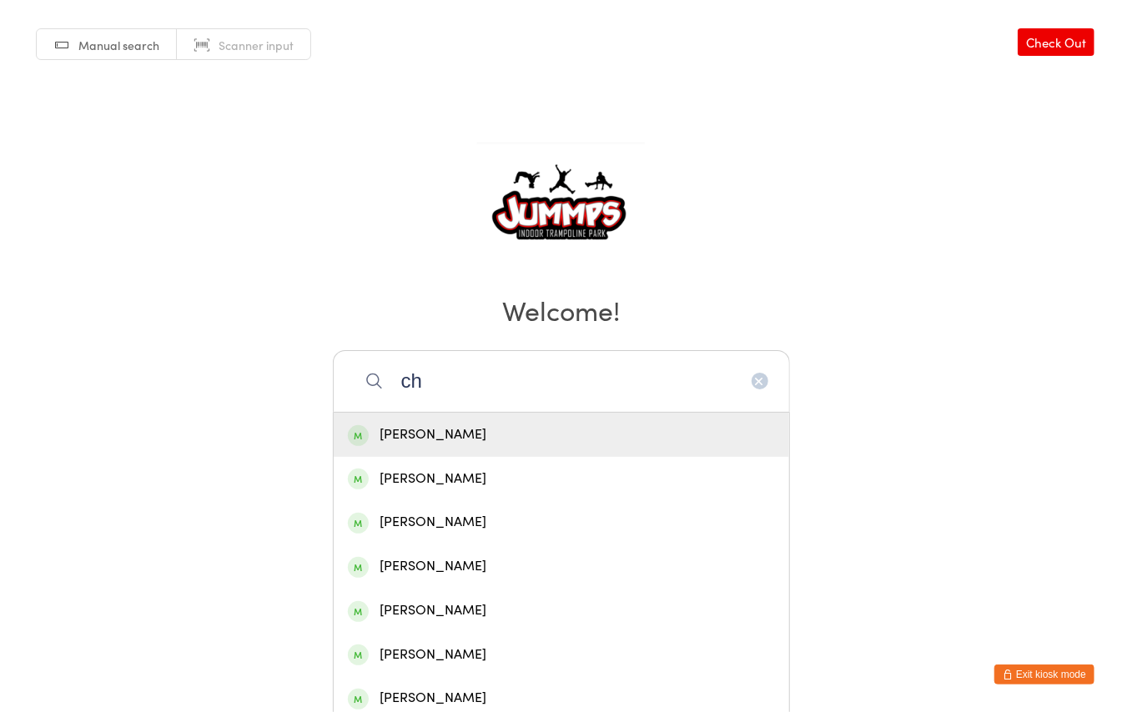
type input "c"
type input "milla"
click at [475, 527] on div "[PERSON_NAME]" at bounding box center [561, 522] width 427 height 23
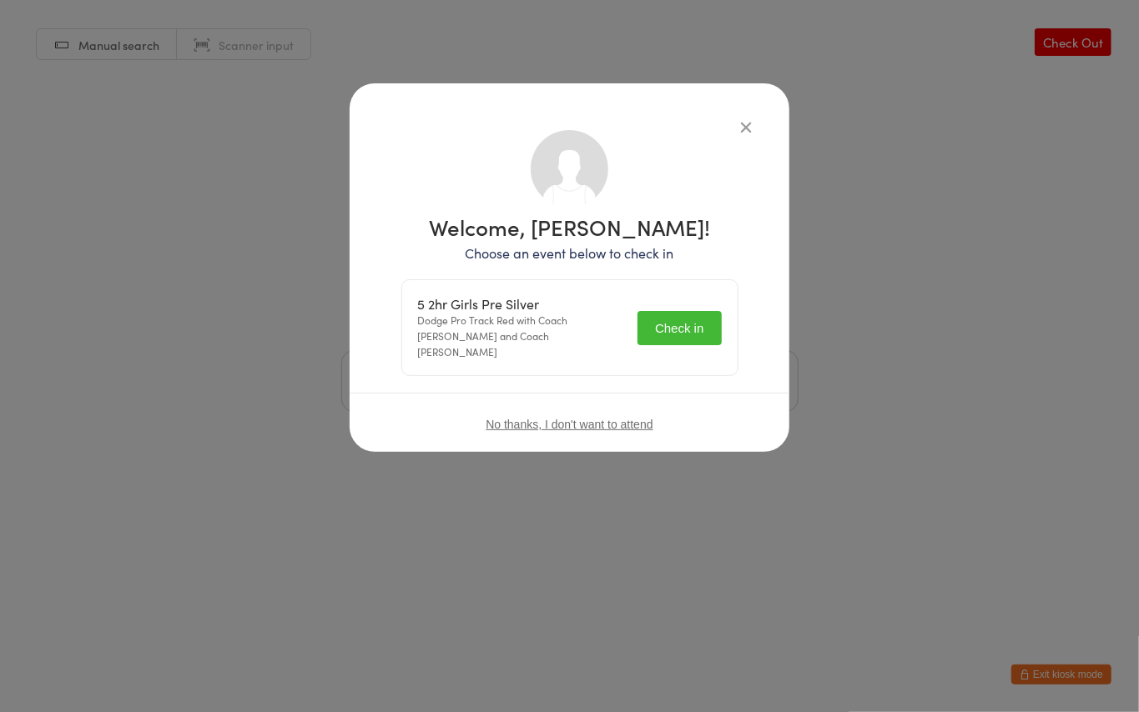
click at [707, 324] on button "Check in" at bounding box center [678, 328] width 83 height 34
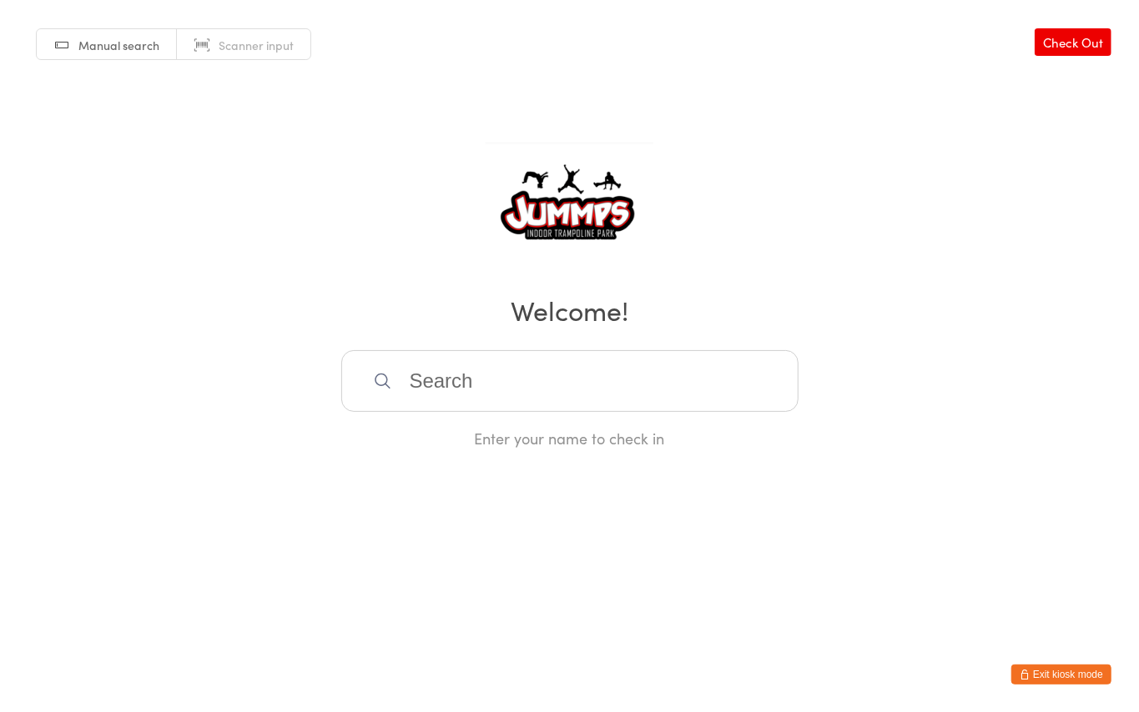
click at [459, 374] on input "search" at bounding box center [569, 381] width 457 height 62
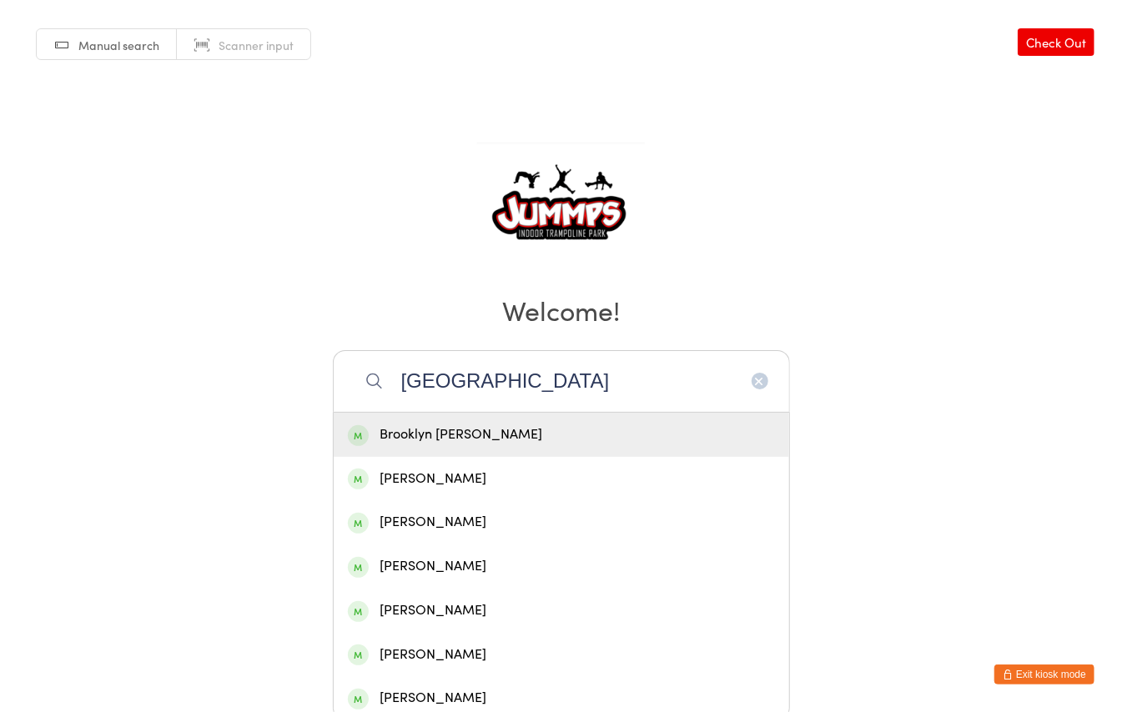
type input "[GEOGRAPHIC_DATA]"
click at [534, 429] on div "Brooklyn [PERSON_NAME]" at bounding box center [561, 435] width 427 height 23
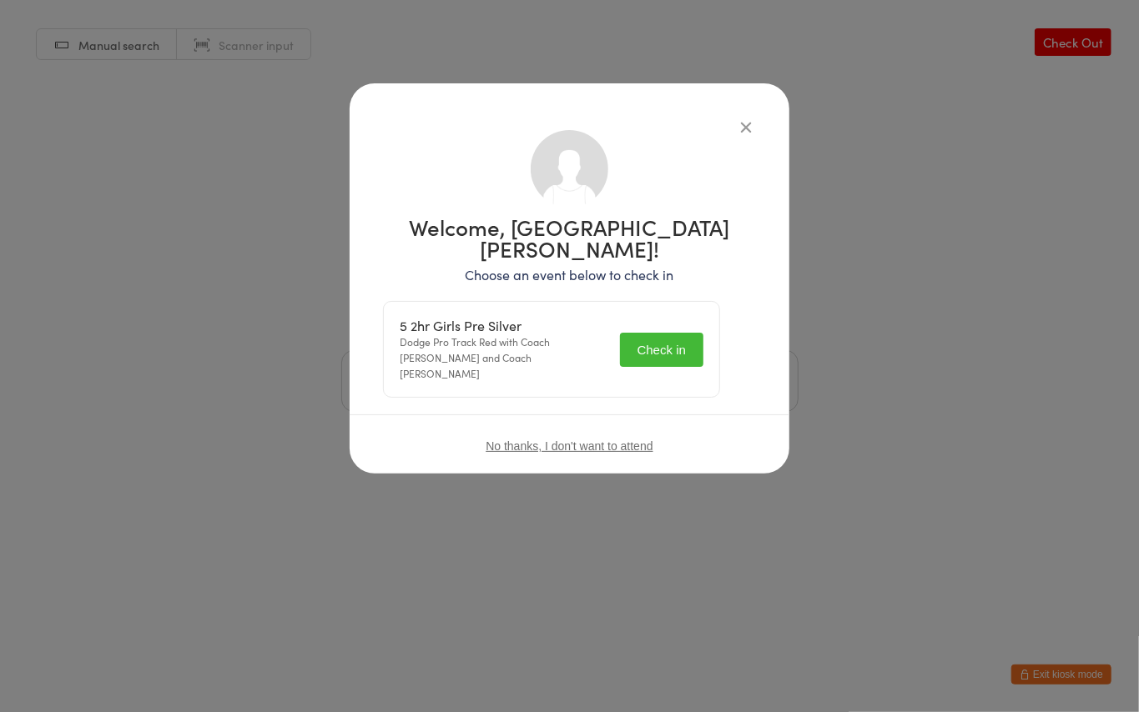
click at [695, 333] on button "Check in" at bounding box center [661, 350] width 83 height 34
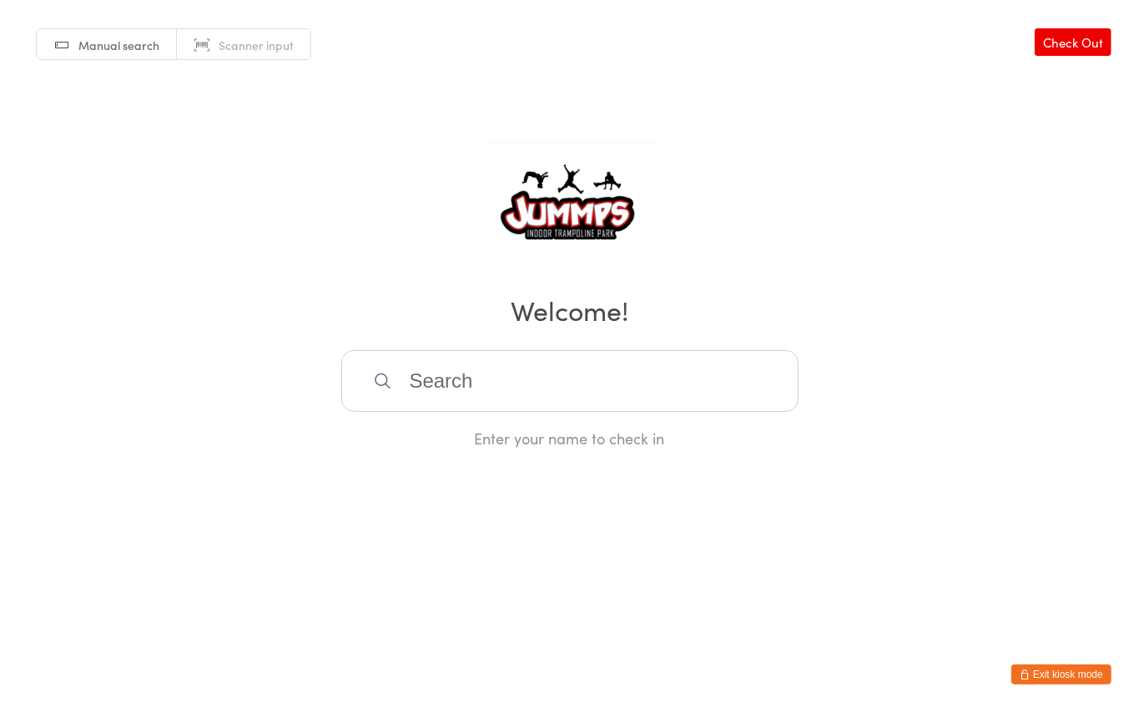
click at [501, 379] on input "search" at bounding box center [569, 381] width 457 height 62
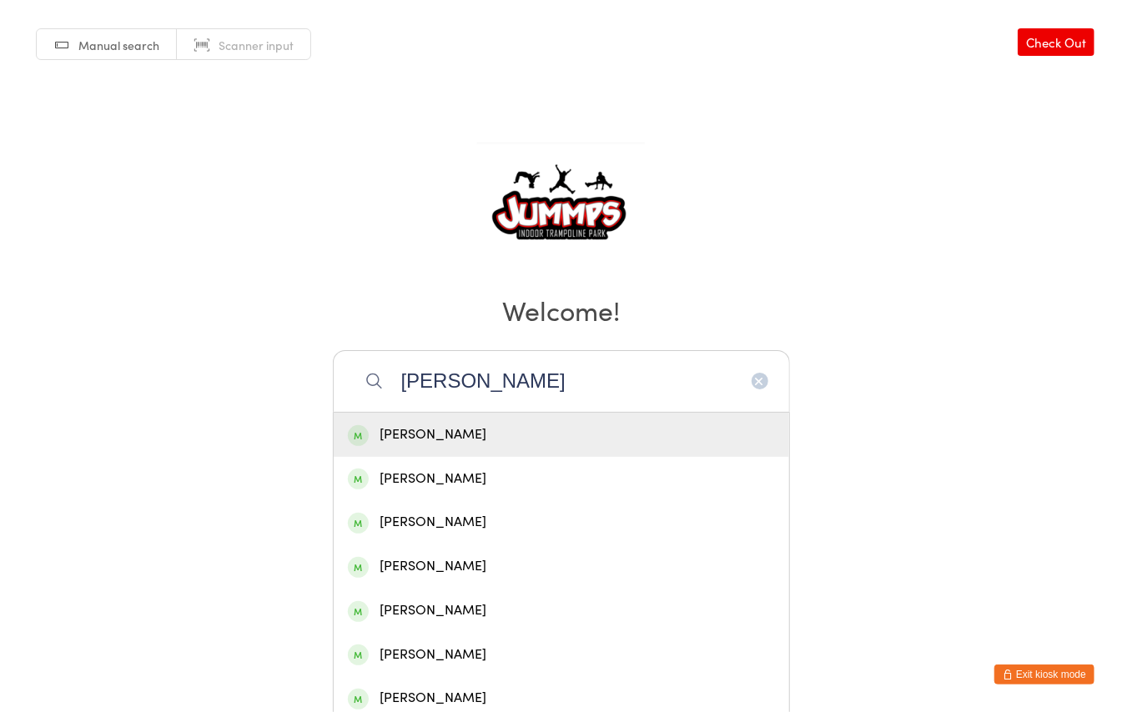
type input "[PERSON_NAME]"
click at [470, 477] on div "[PERSON_NAME]" at bounding box center [561, 479] width 427 height 23
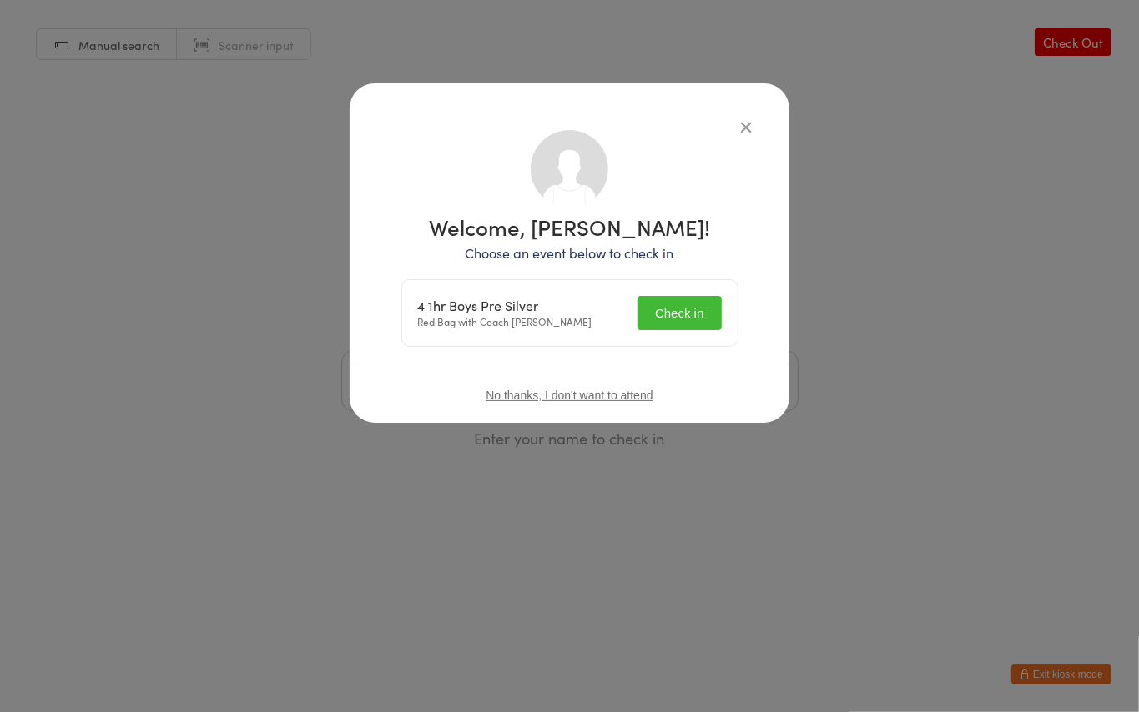
click at [689, 315] on button "Check in" at bounding box center [678, 313] width 83 height 34
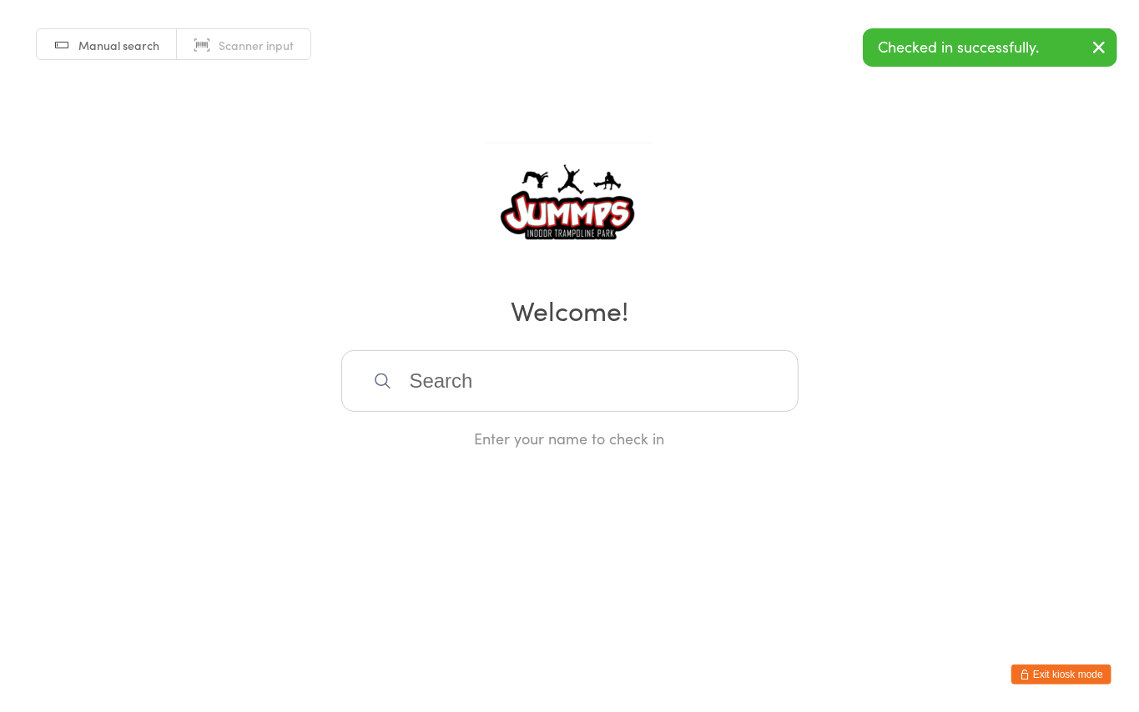
click at [555, 372] on input "search" at bounding box center [569, 381] width 457 height 62
type input "[PERSON_NAME]"
click at [519, 435] on div "[PERSON_NAME]" at bounding box center [569, 435] width 427 height 23
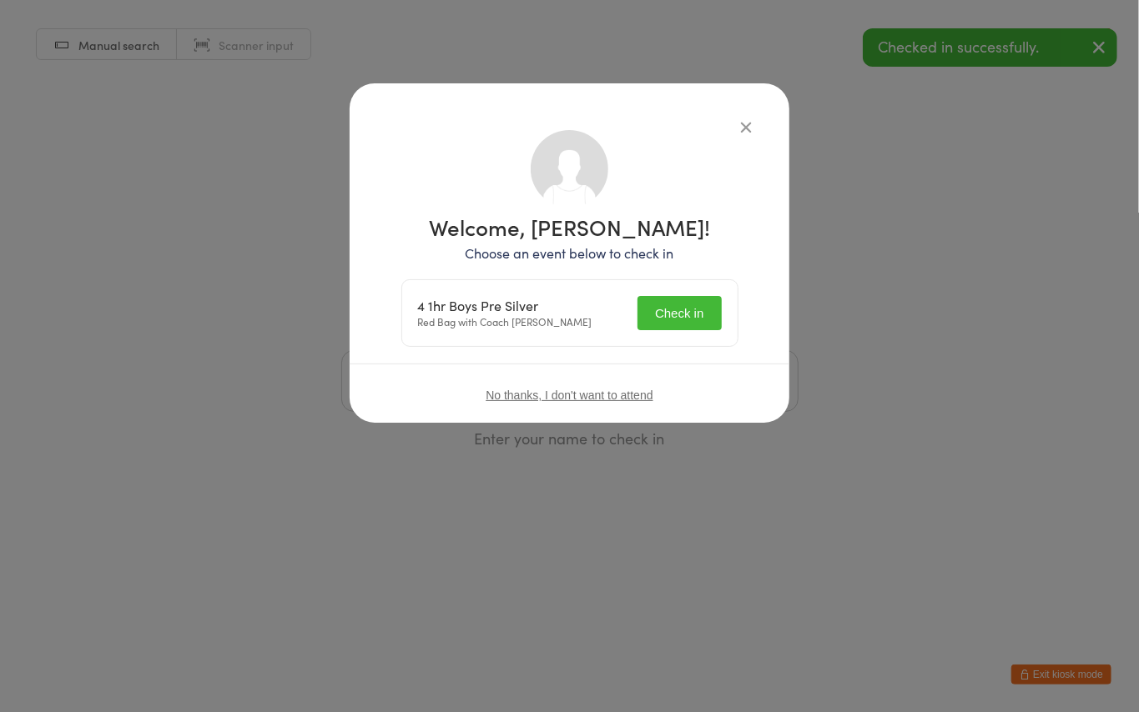
click at [696, 308] on button "Check in" at bounding box center [678, 313] width 83 height 34
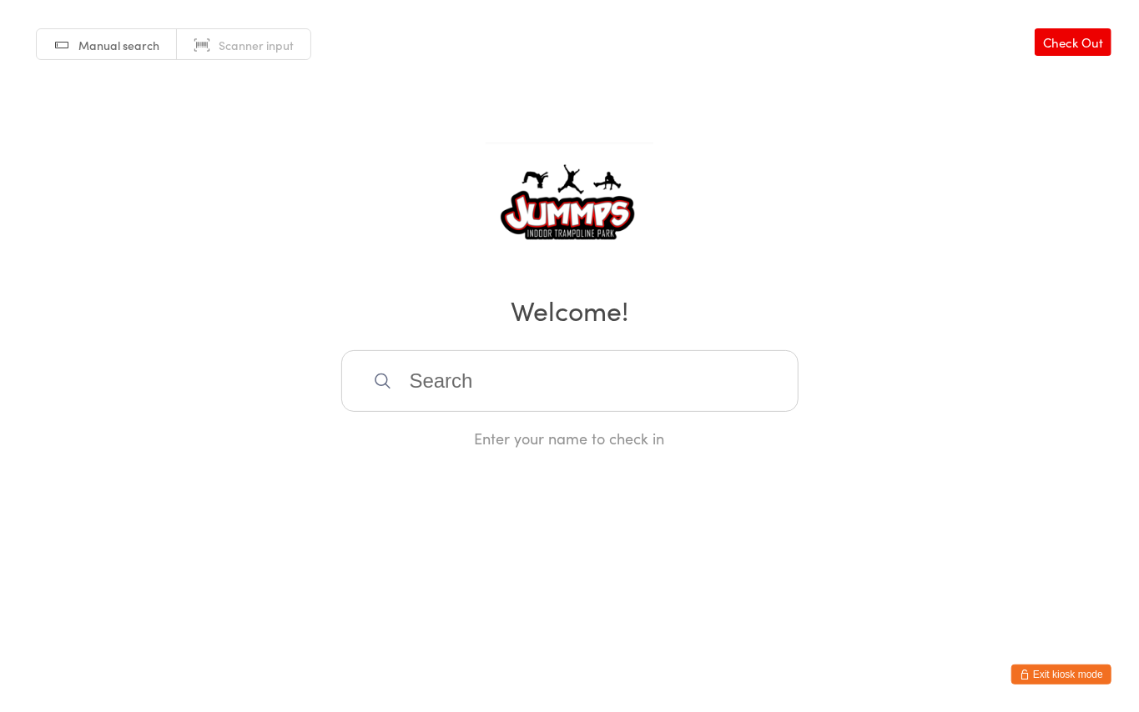
click at [452, 387] on input "search" at bounding box center [569, 381] width 457 height 62
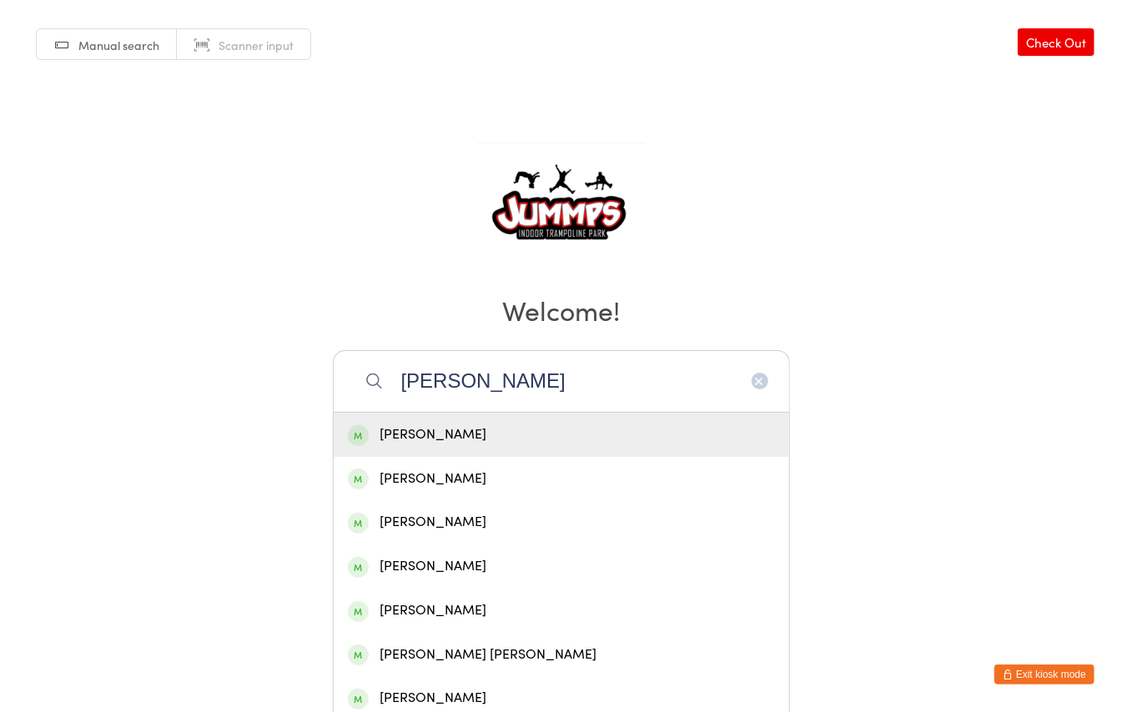
type input "[PERSON_NAME]"
click at [471, 425] on div "[PERSON_NAME]" at bounding box center [561, 435] width 427 height 23
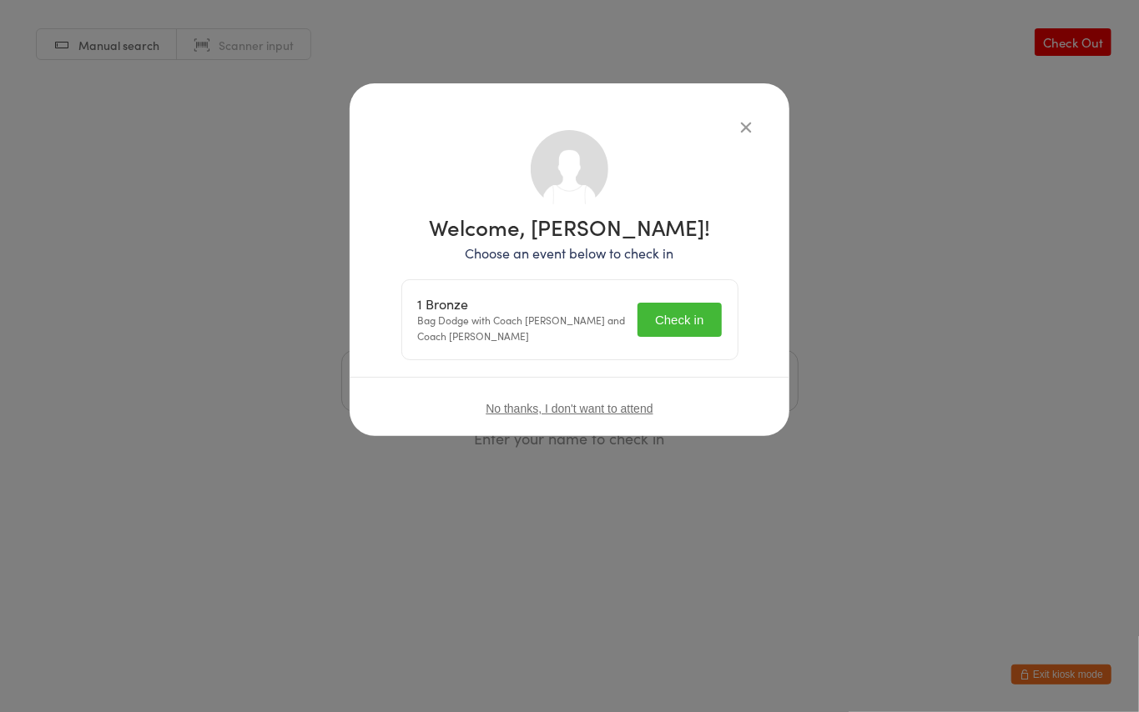
click at [674, 324] on button "Check in" at bounding box center [678, 320] width 83 height 34
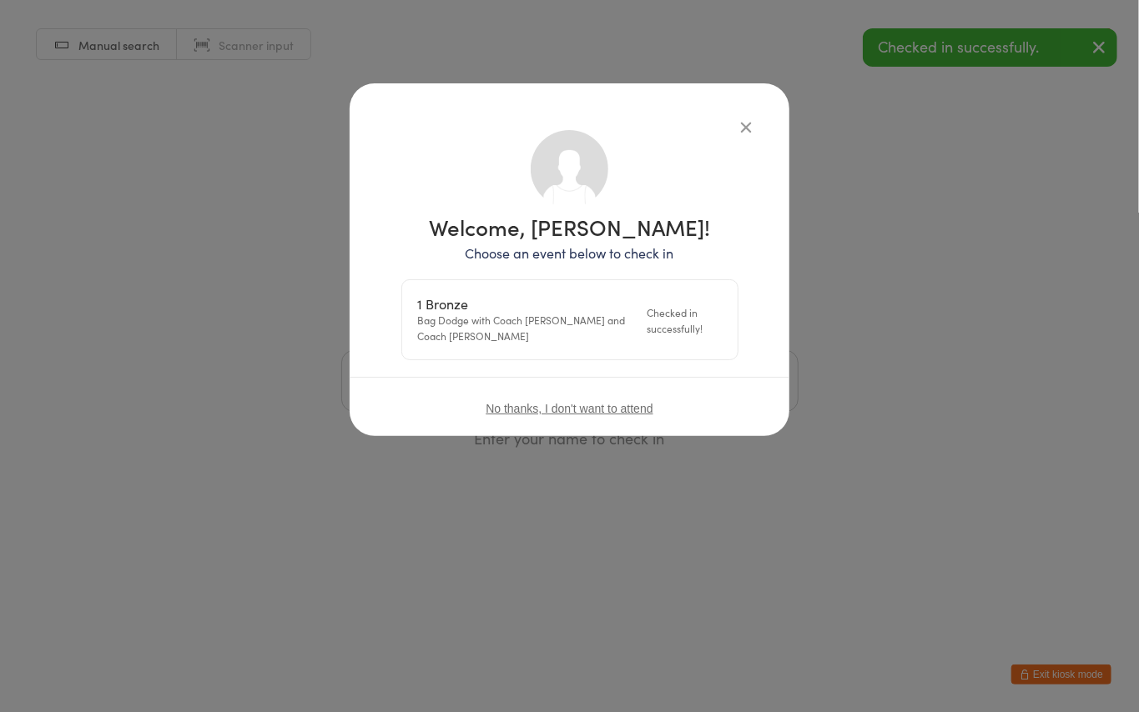
click at [746, 122] on icon "button" at bounding box center [746, 127] width 18 height 18
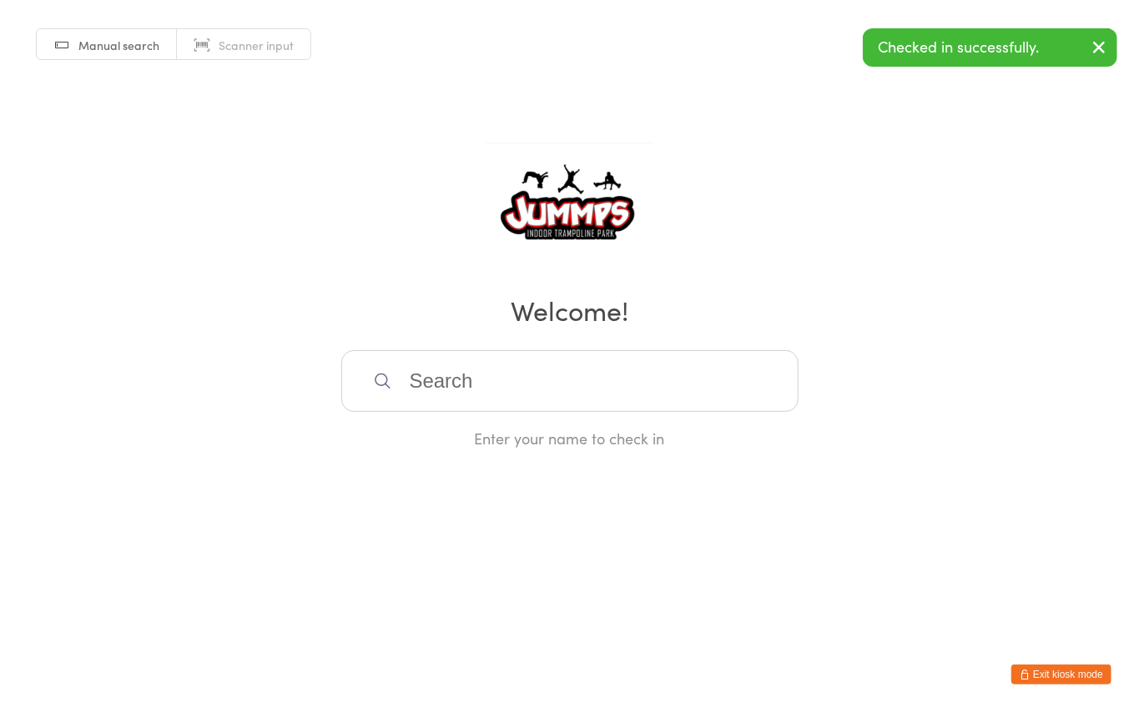
click at [510, 375] on input "search" at bounding box center [569, 381] width 457 height 62
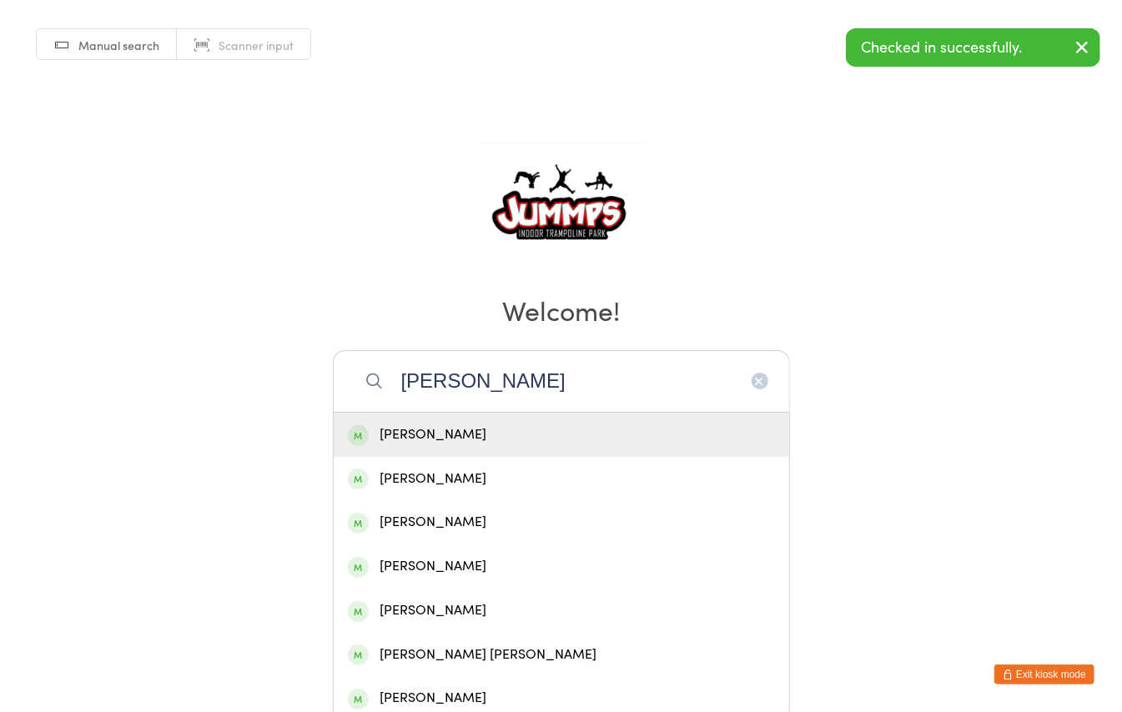
type input "[PERSON_NAME]"
click at [451, 527] on div "[PERSON_NAME]" at bounding box center [561, 522] width 427 height 23
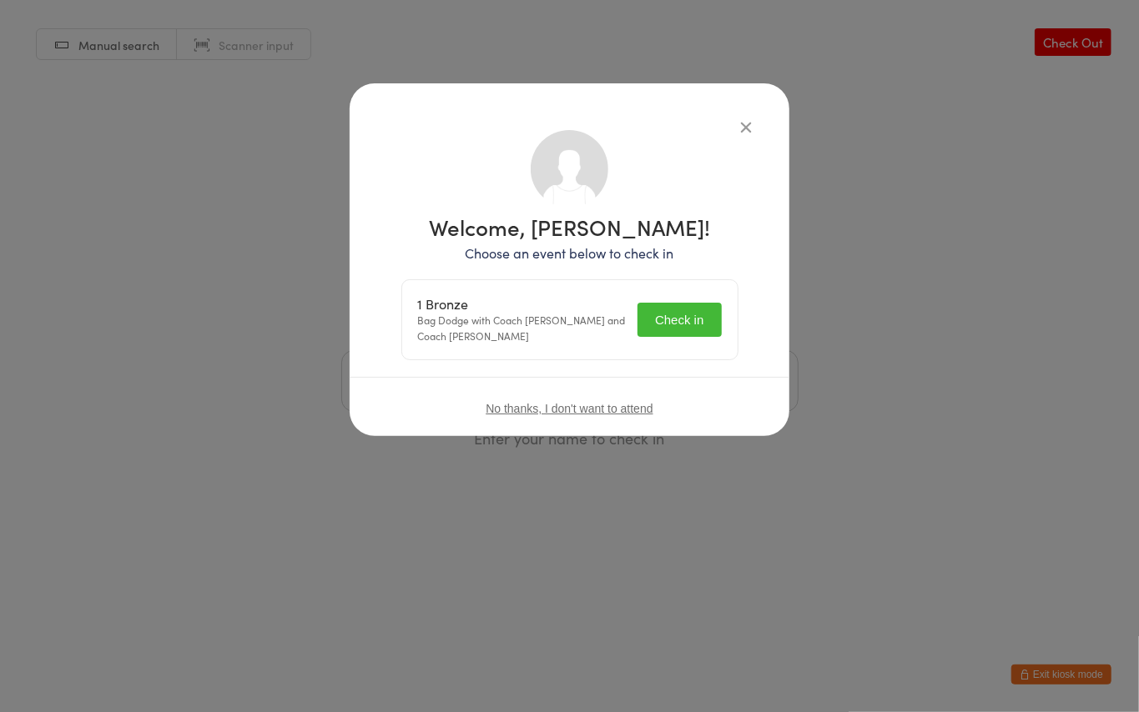
click at [691, 324] on button "Check in" at bounding box center [678, 320] width 83 height 34
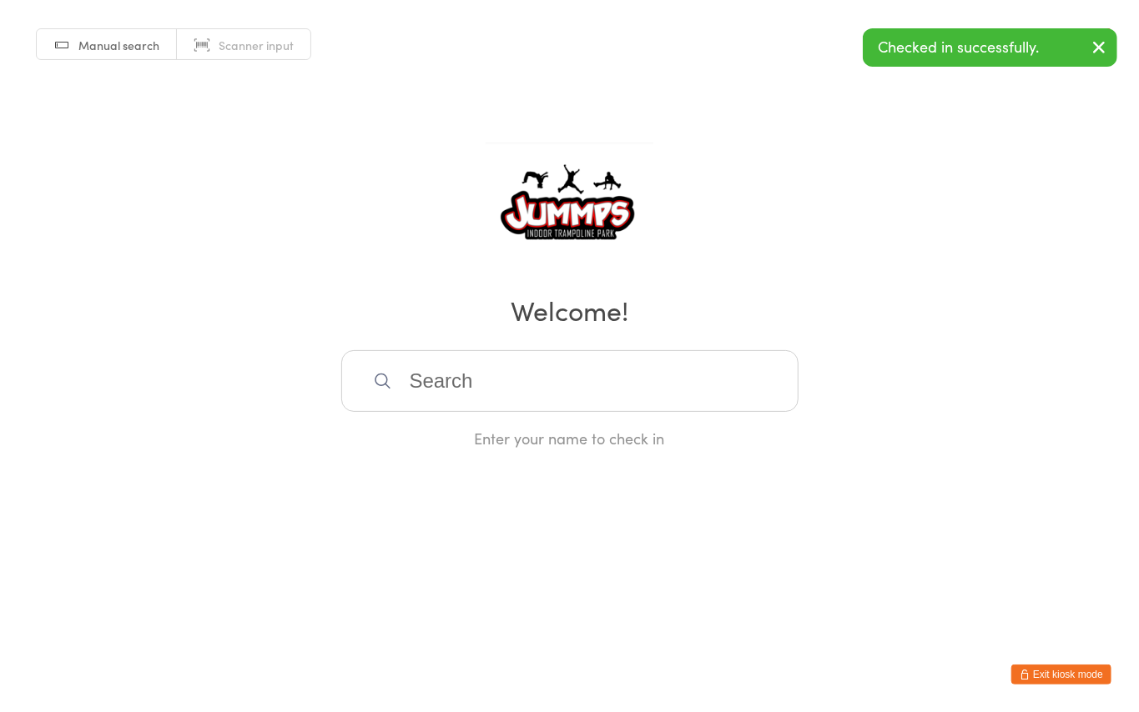
click at [482, 374] on input "search" at bounding box center [569, 381] width 457 height 62
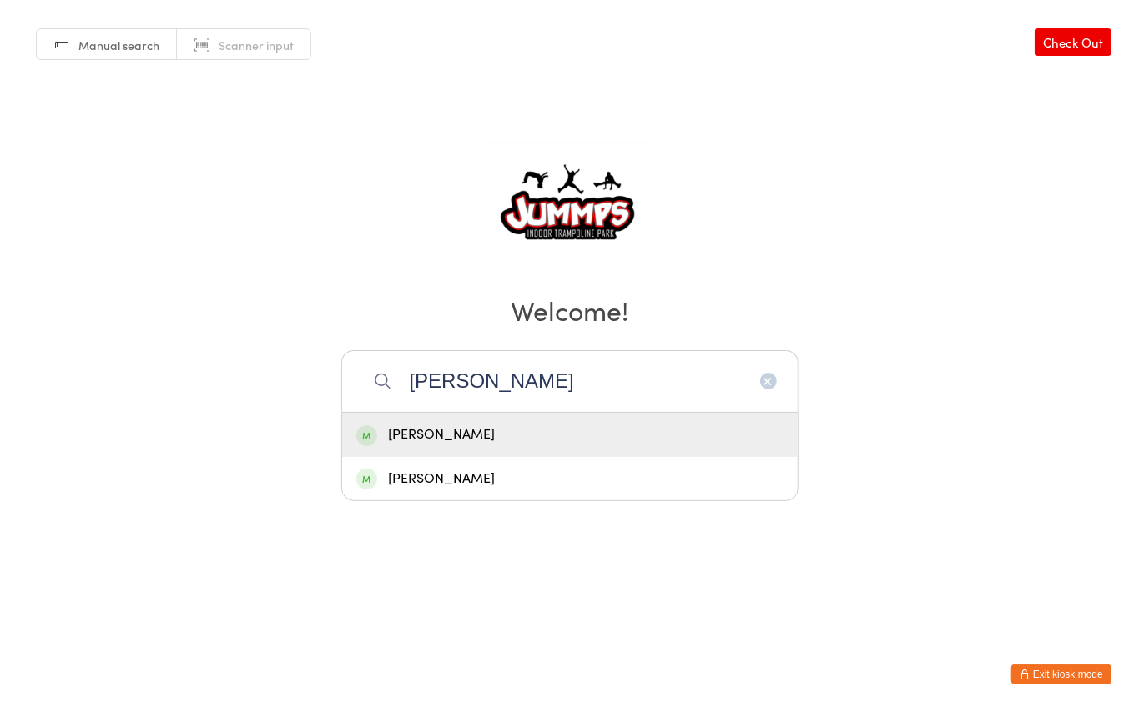
type input "[PERSON_NAME]"
click at [489, 490] on div "[PERSON_NAME]" at bounding box center [569, 479] width 427 height 23
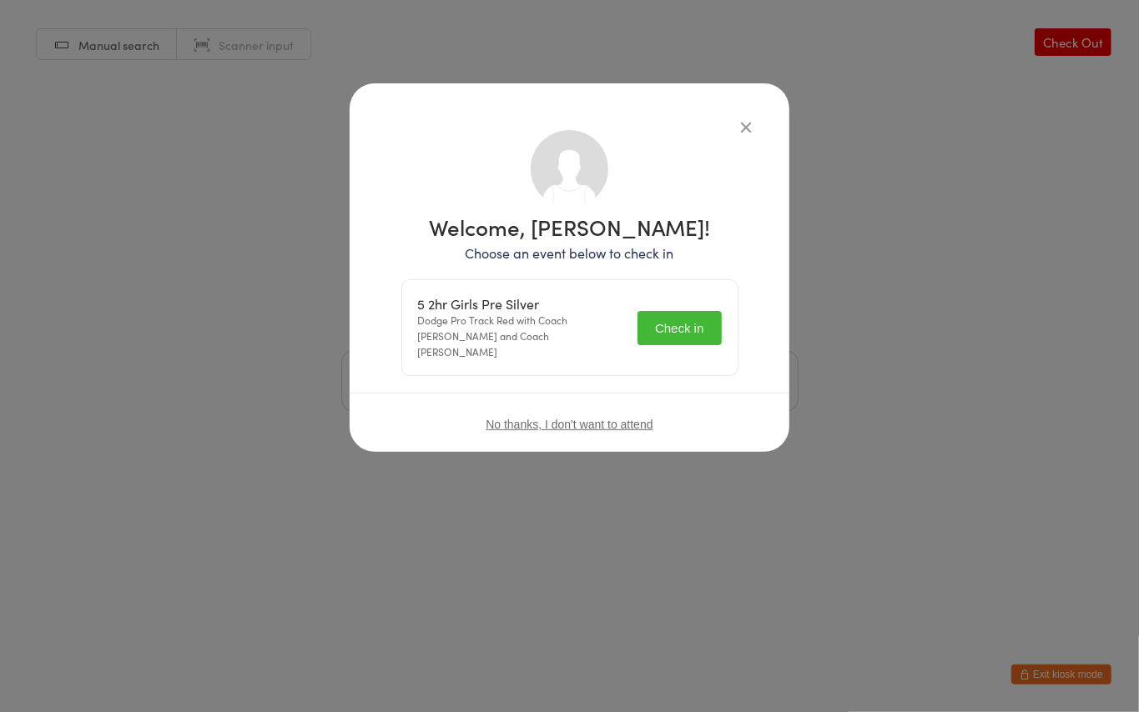
click at [682, 319] on button "Check in" at bounding box center [678, 328] width 83 height 34
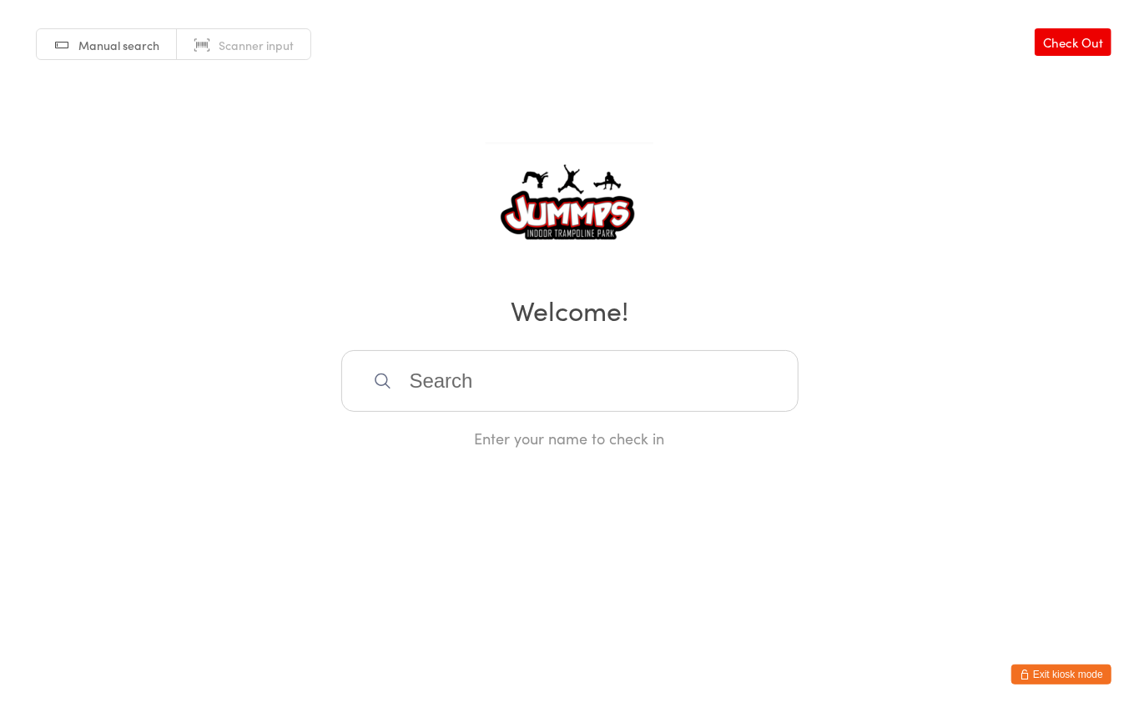
click at [487, 379] on input "search" at bounding box center [569, 381] width 457 height 62
type input "avni"
click at [521, 435] on div "[PERSON_NAME]" at bounding box center [569, 435] width 427 height 23
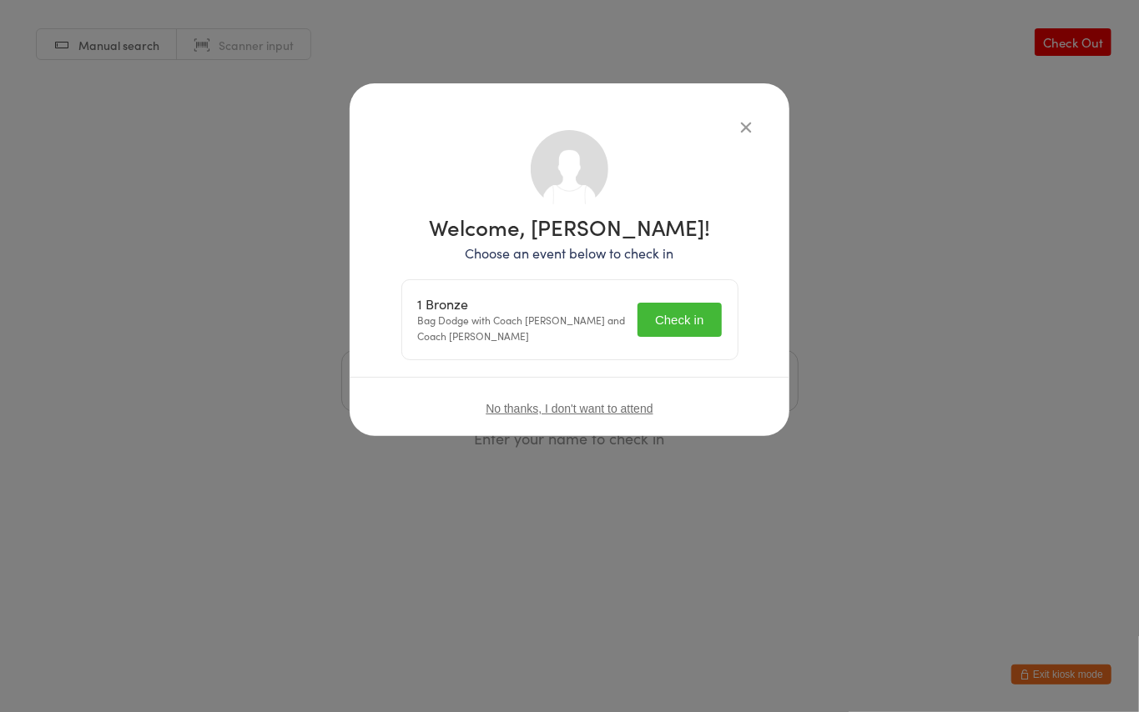
click at [675, 319] on button "Check in" at bounding box center [678, 320] width 83 height 34
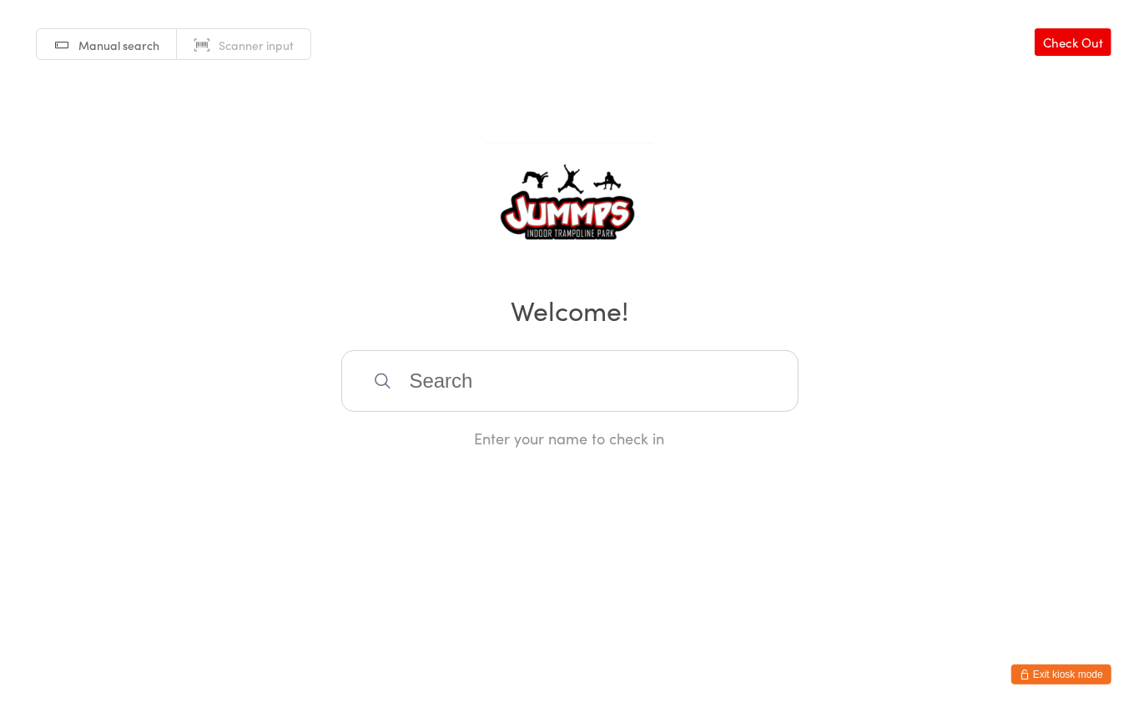
click at [479, 385] on input "search" at bounding box center [569, 381] width 457 height 62
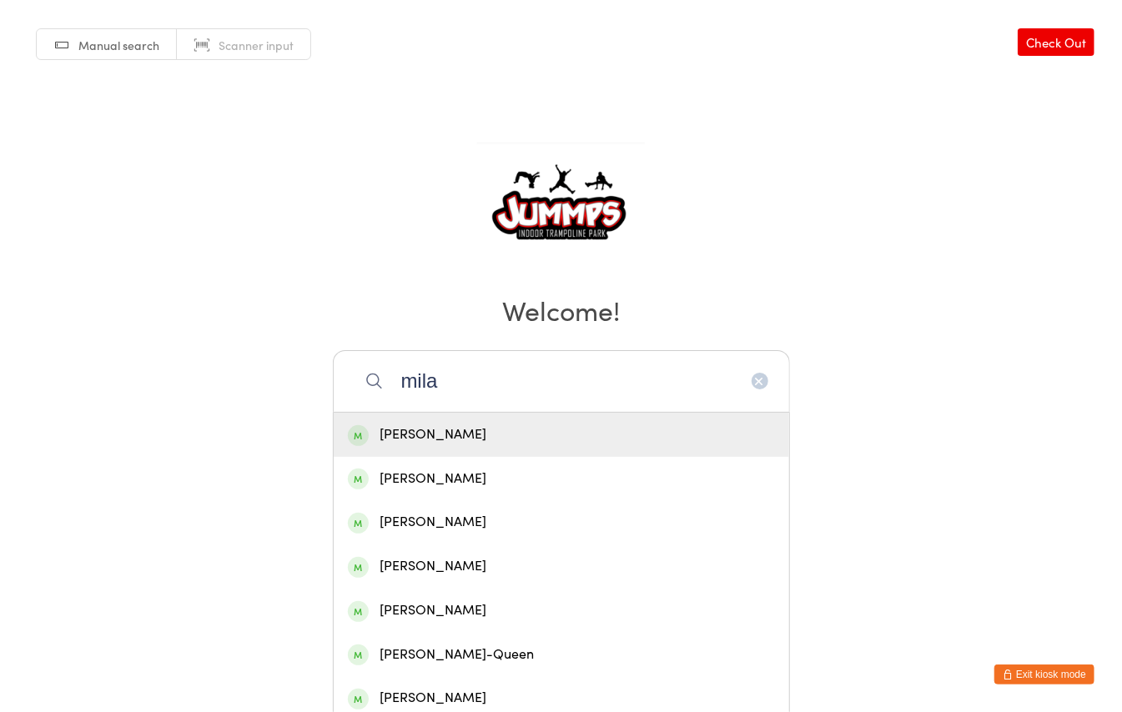
type input "mila"
click at [462, 479] on div "[PERSON_NAME]" at bounding box center [561, 479] width 427 height 23
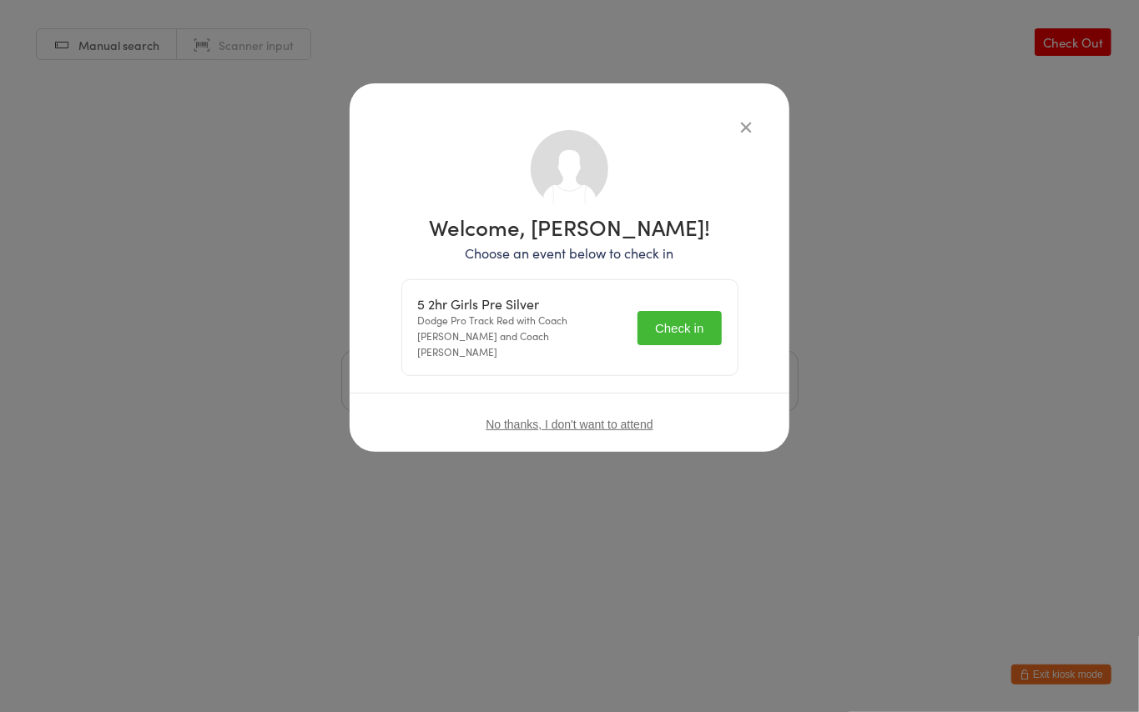
click at [697, 319] on button "Check in" at bounding box center [678, 328] width 83 height 34
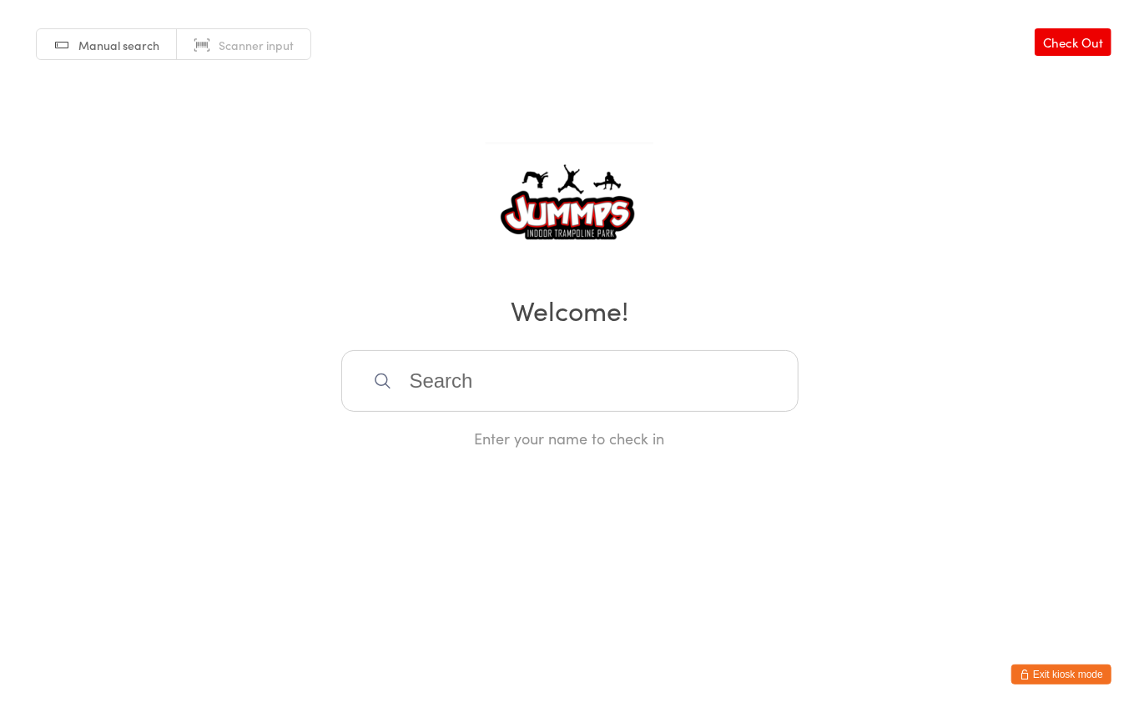
click at [532, 378] on input "search" at bounding box center [569, 381] width 457 height 62
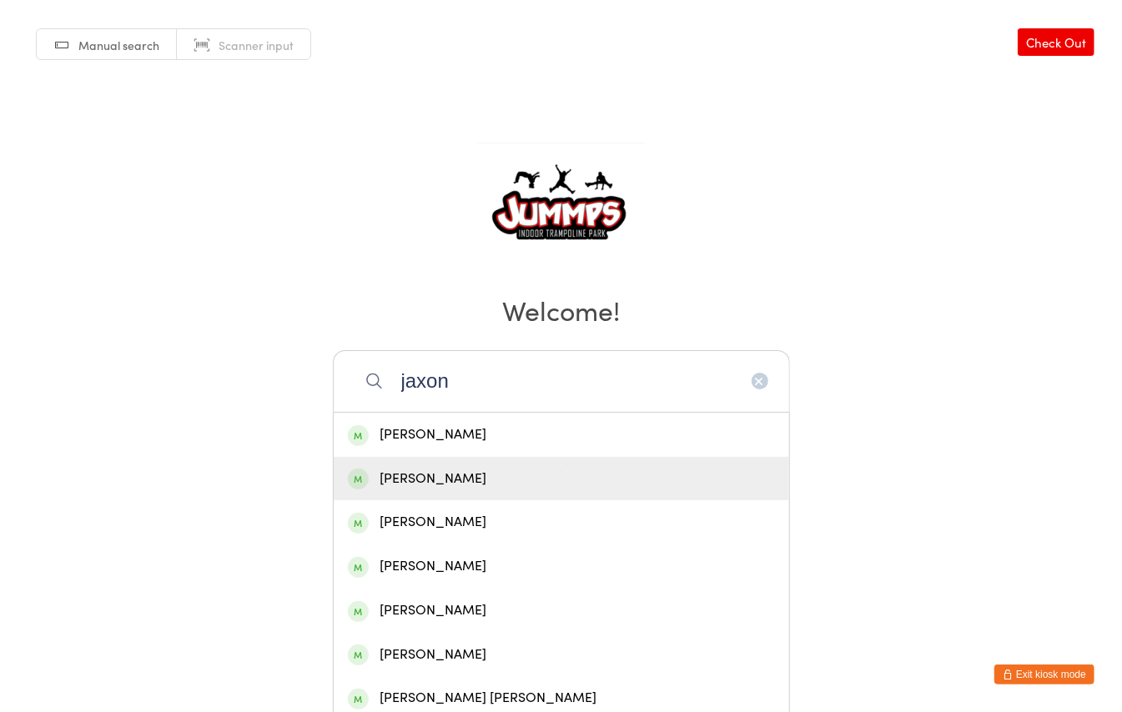
type input "jaxon"
click at [485, 481] on div "[PERSON_NAME]" at bounding box center [561, 479] width 427 height 23
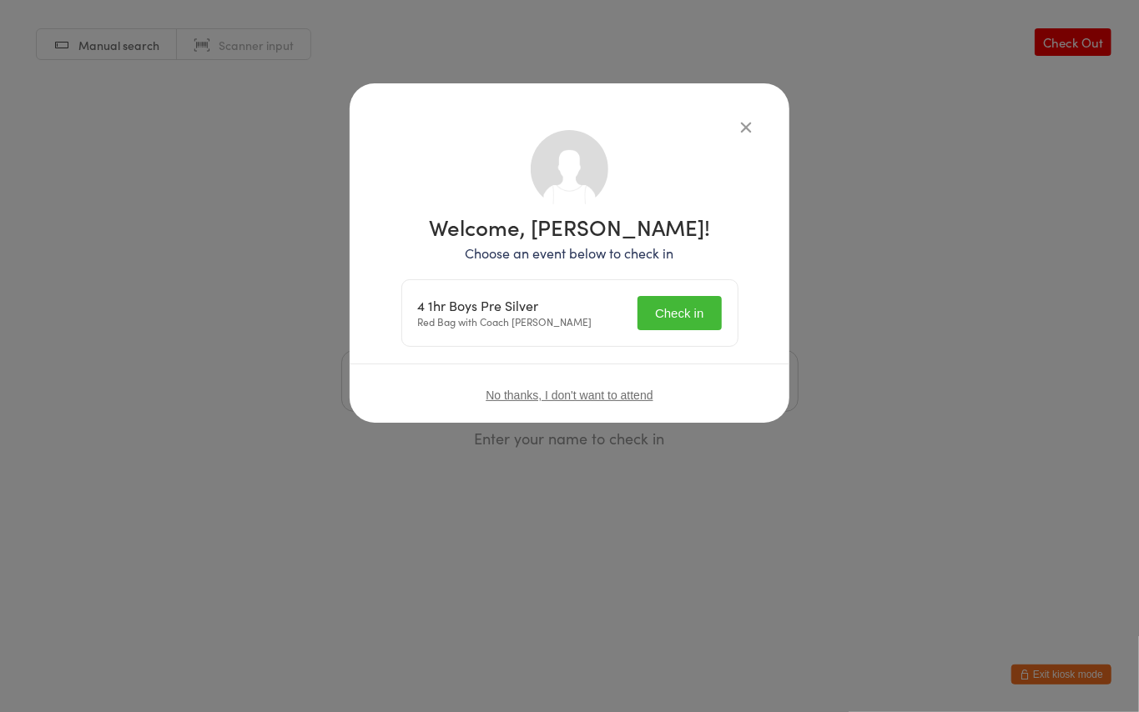
click at [674, 309] on button "Check in" at bounding box center [678, 313] width 83 height 34
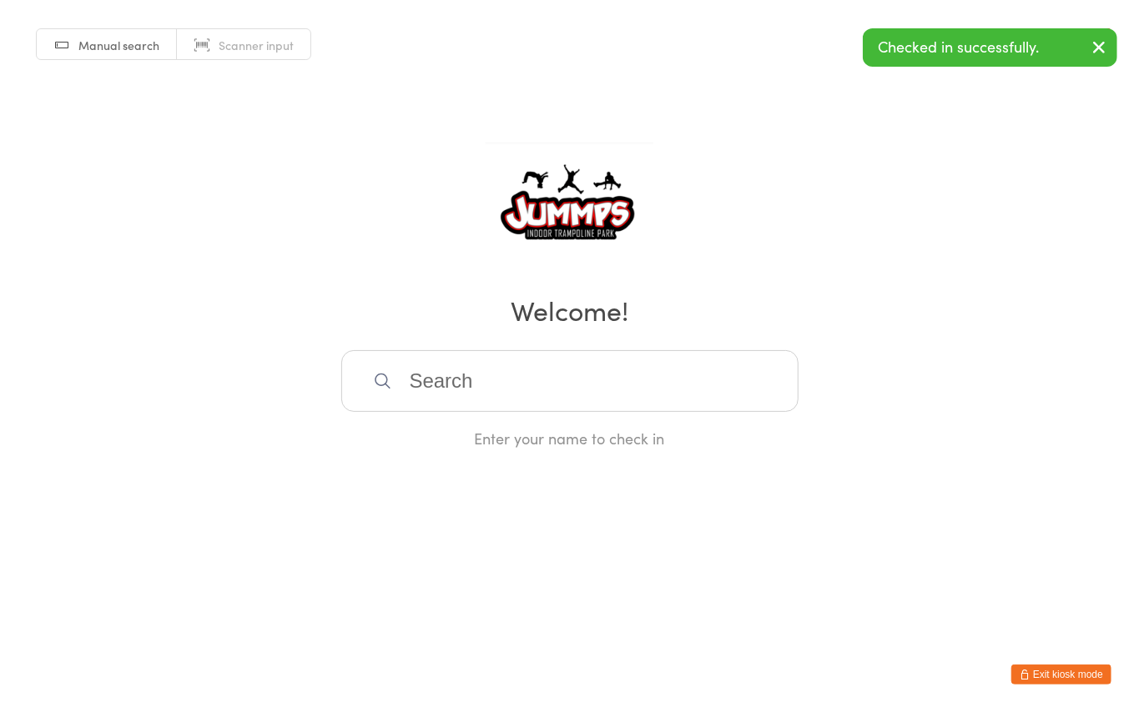
click at [499, 392] on input "search" at bounding box center [569, 381] width 457 height 62
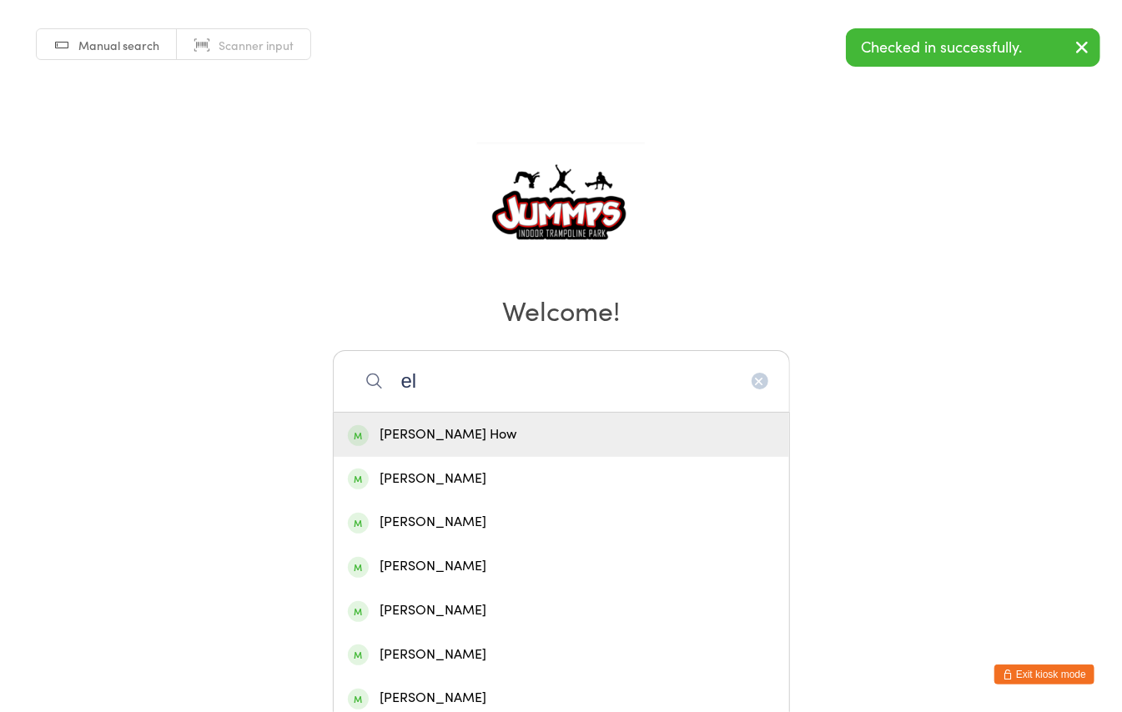
type input "e"
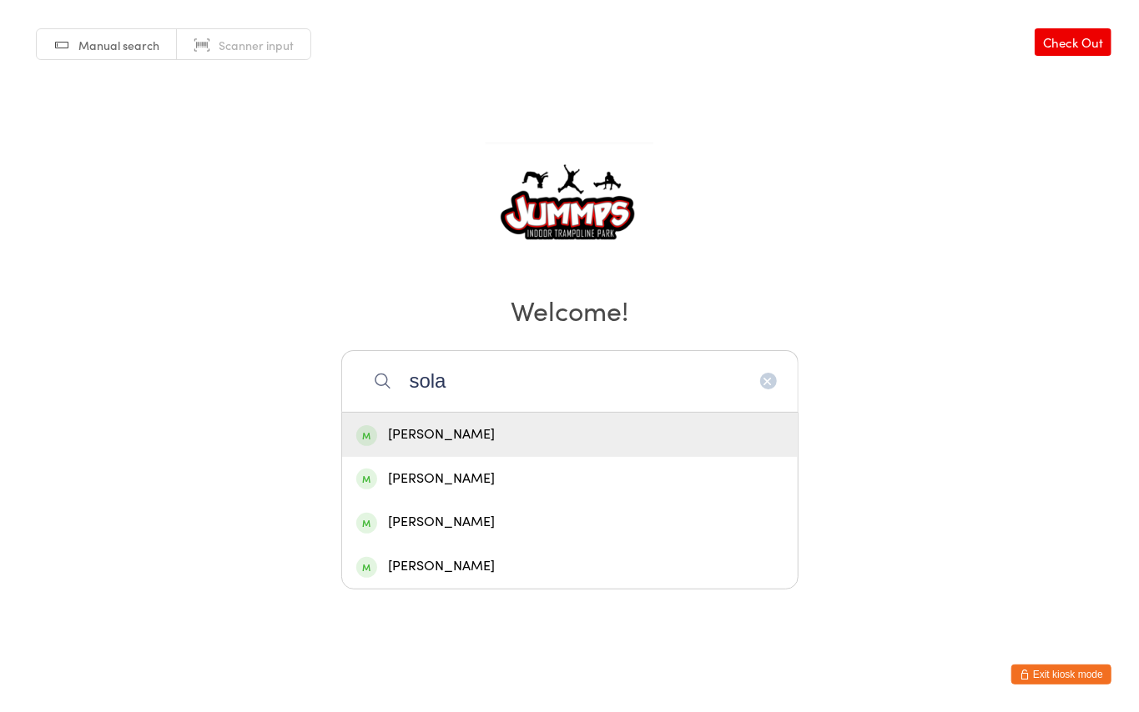
type input "sola"
click at [478, 428] on div "[PERSON_NAME]" at bounding box center [569, 435] width 427 height 23
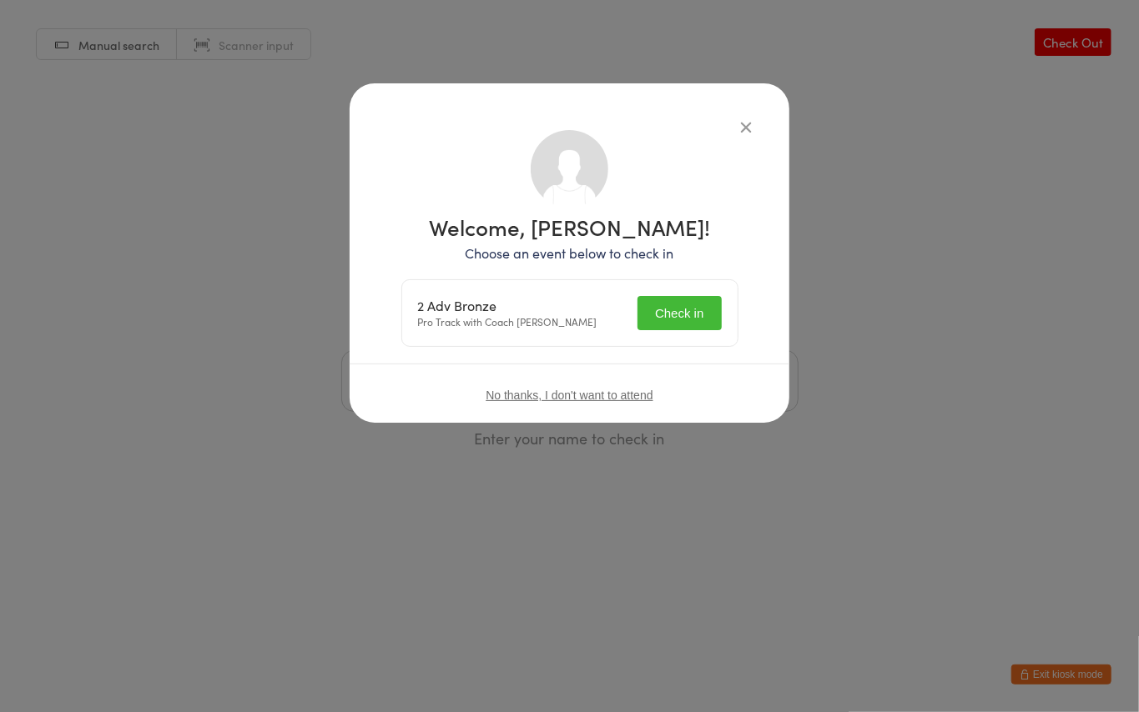
click at [672, 312] on button "Check in" at bounding box center [678, 313] width 83 height 34
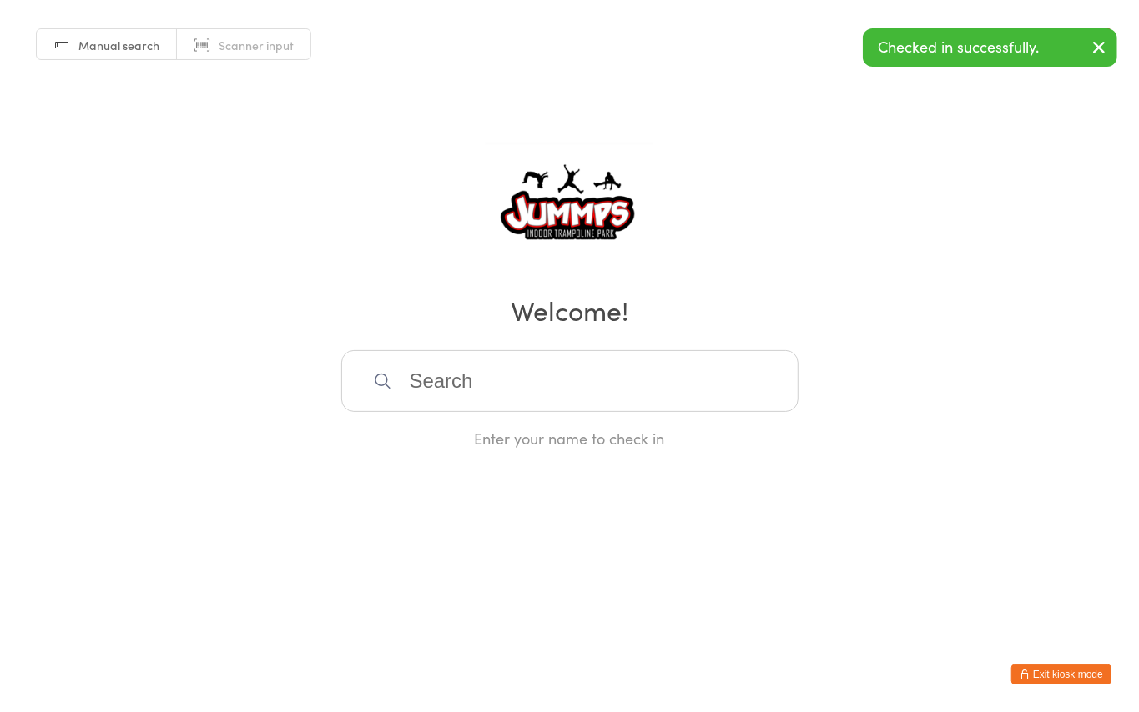
click at [432, 378] on input "search" at bounding box center [569, 381] width 457 height 62
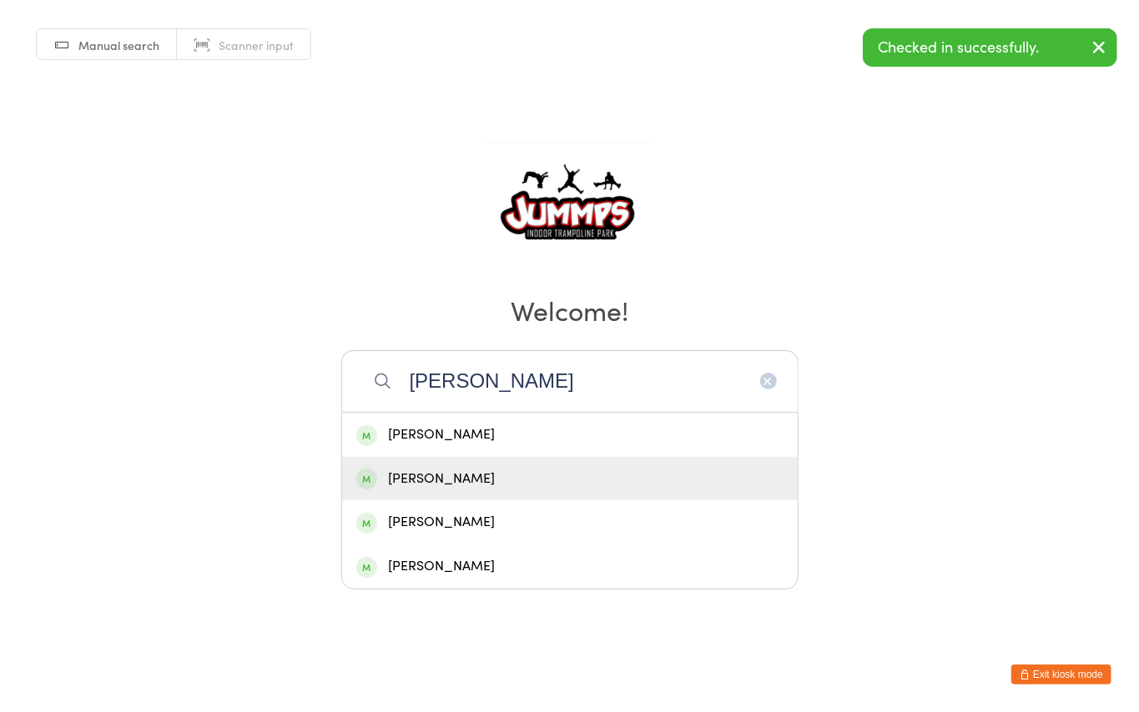
type input "[PERSON_NAME]"
click at [418, 471] on div "[PERSON_NAME]" at bounding box center [569, 479] width 427 height 23
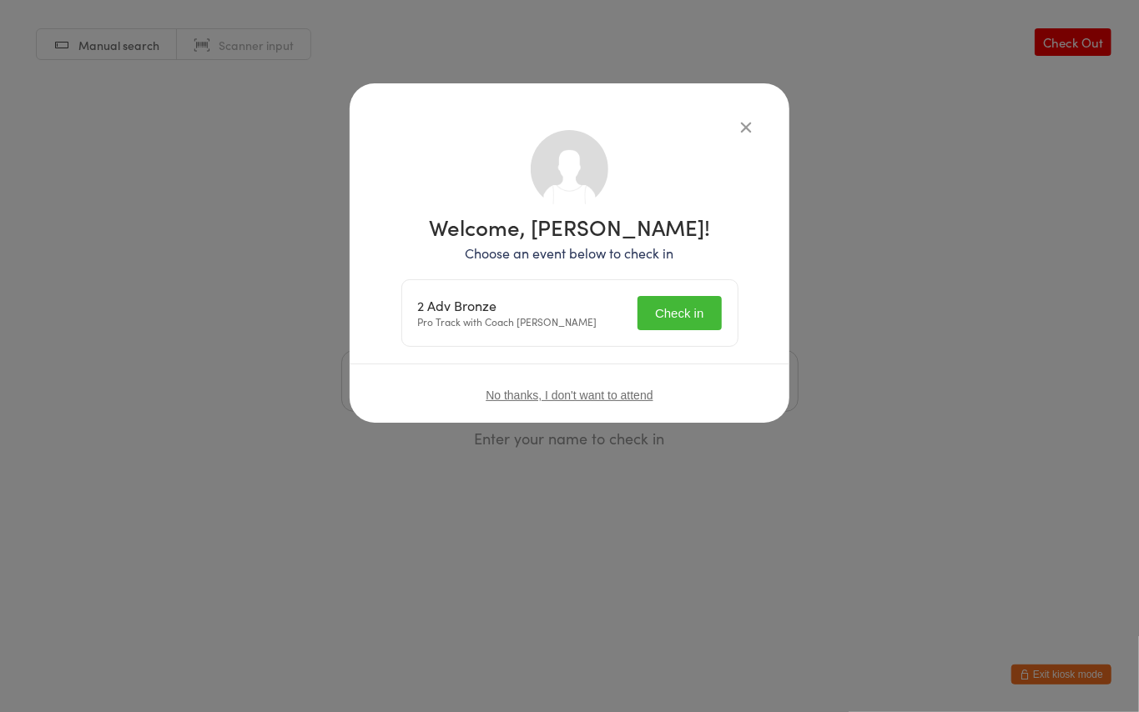
click at [691, 305] on button "Check in" at bounding box center [678, 313] width 83 height 34
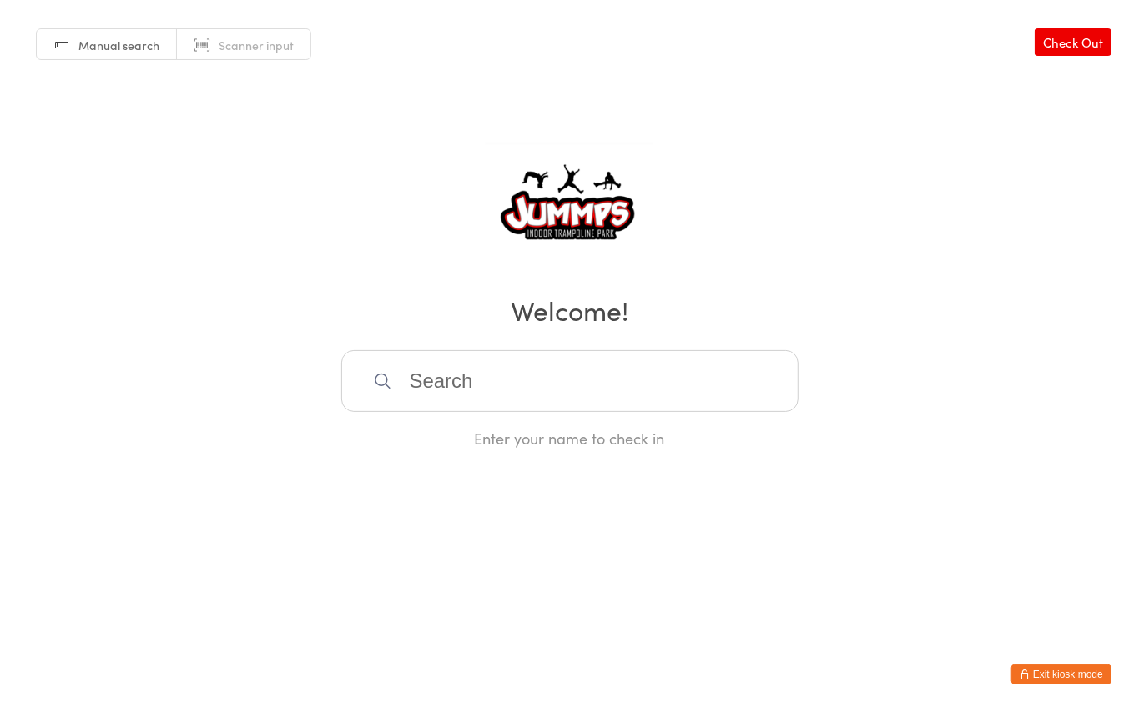
click at [455, 370] on input "search" at bounding box center [569, 381] width 457 height 62
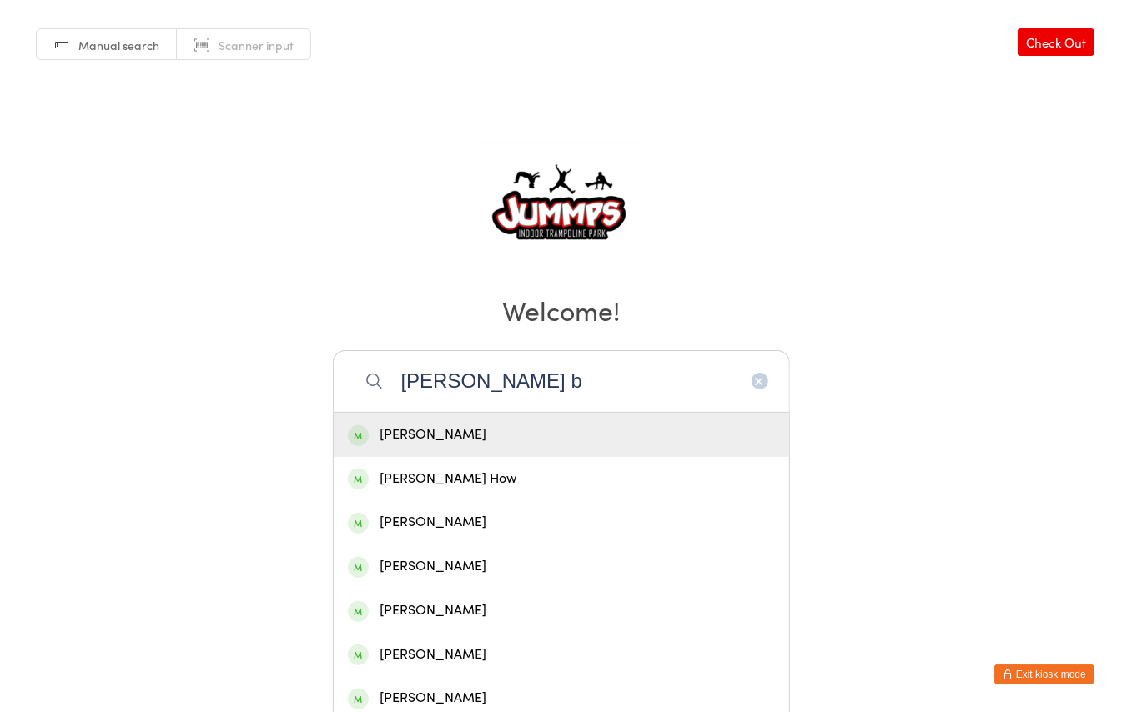
type input "[PERSON_NAME] b"
click at [450, 529] on div "[PERSON_NAME]" at bounding box center [561, 522] width 427 height 23
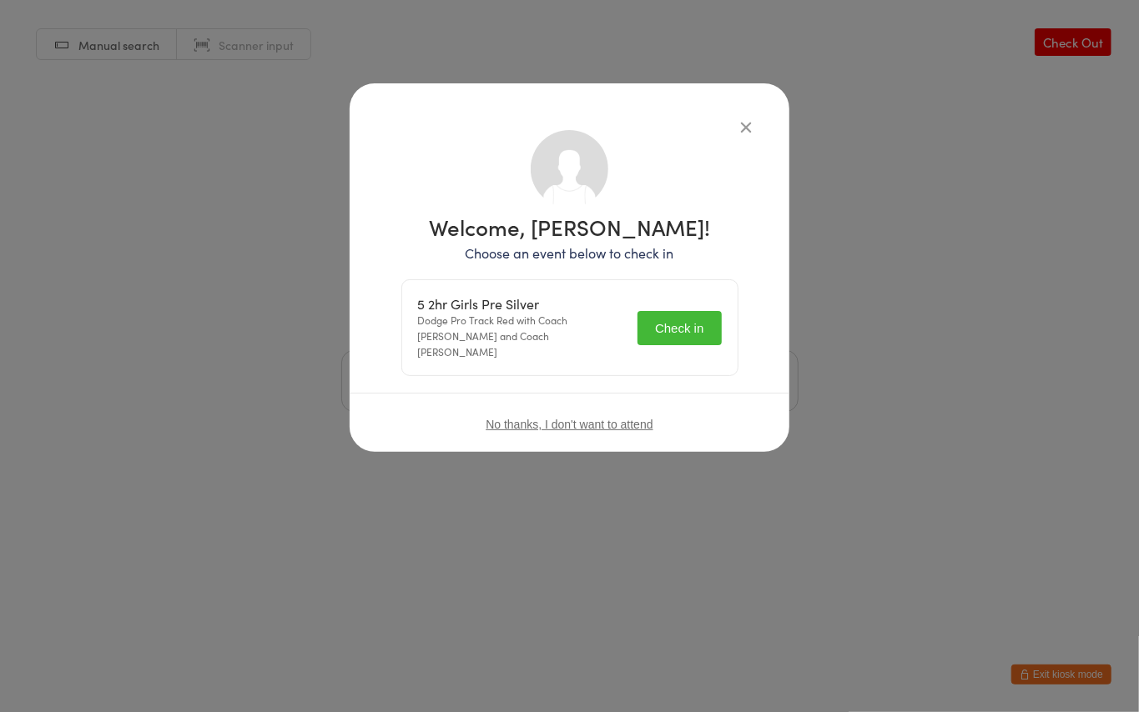
click at [685, 319] on button "Check in" at bounding box center [678, 328] width 83 height 34
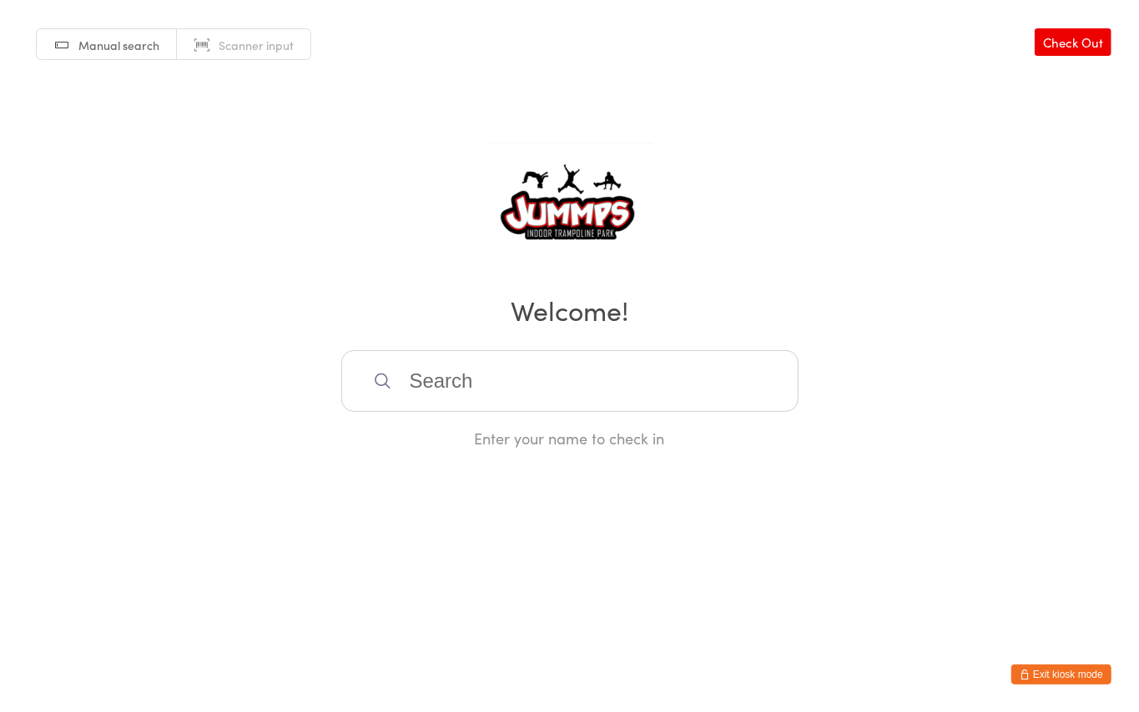
click at [464, 384] on input "search" at bounding box center [569, 381] width 457 height 62
click at [485, 374] on input "search" at bounding box center [569, 381] width 457 height 62
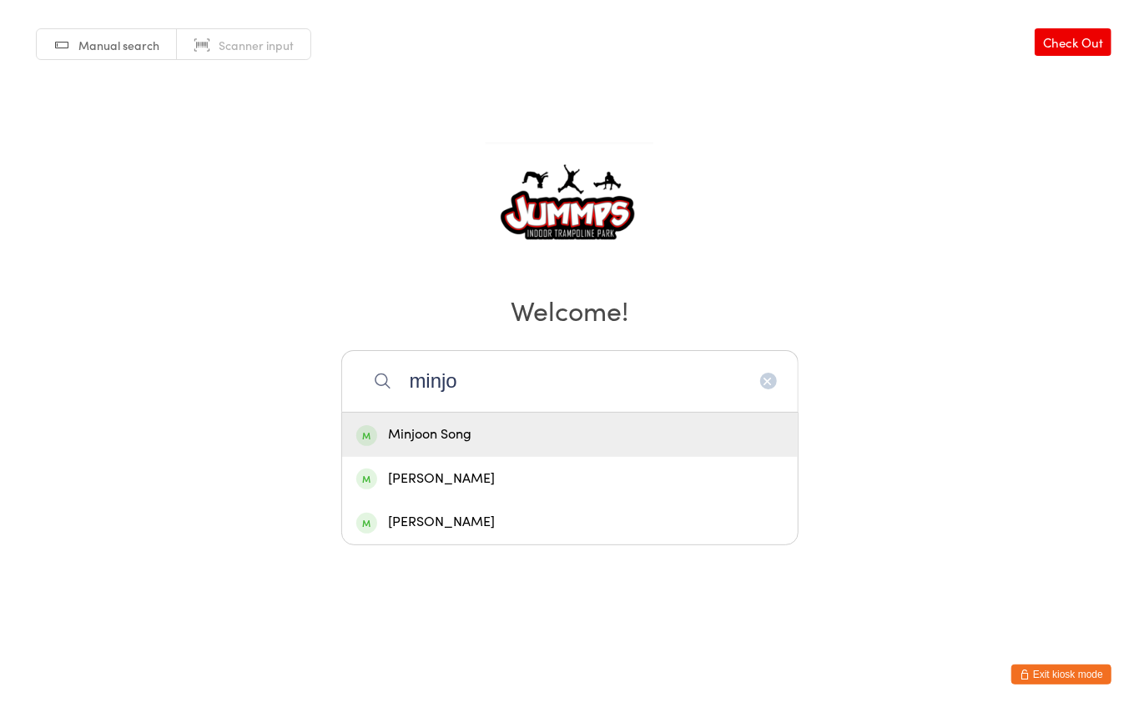
type input "minjo"
click at [441, 432] on div "Minjoon Song" at bounding box center [569, 435] width 427 height 23
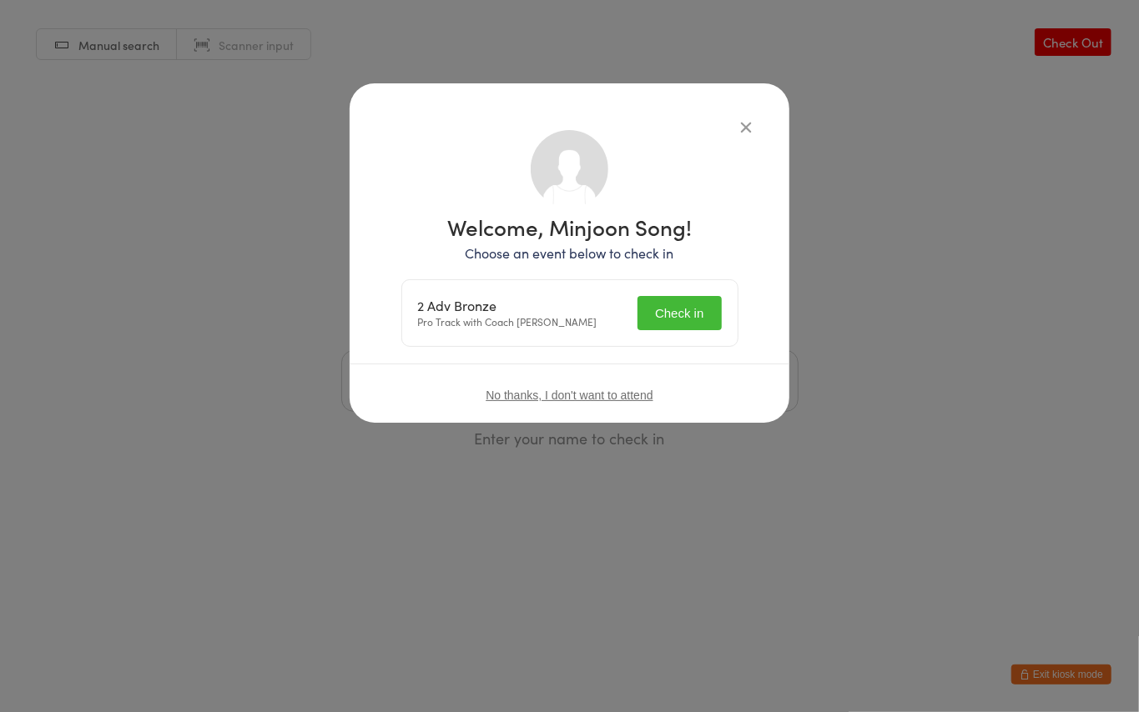
click at [684, 314] on button "Check in" at bounding box center [678, 313] width 83 height 34
